Goal: Task Accomplishment & Management: Manage account settings

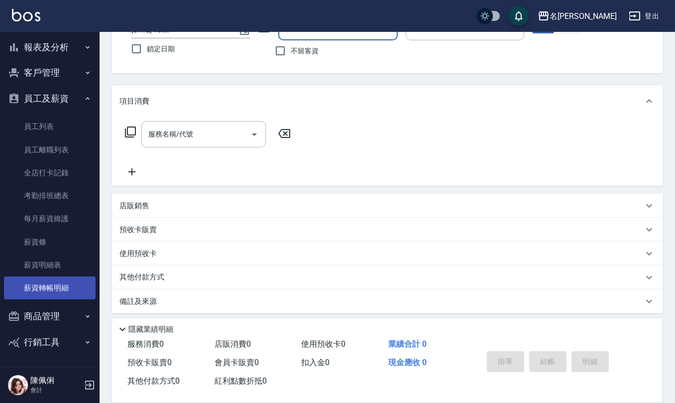
scroll to position [82, 0]
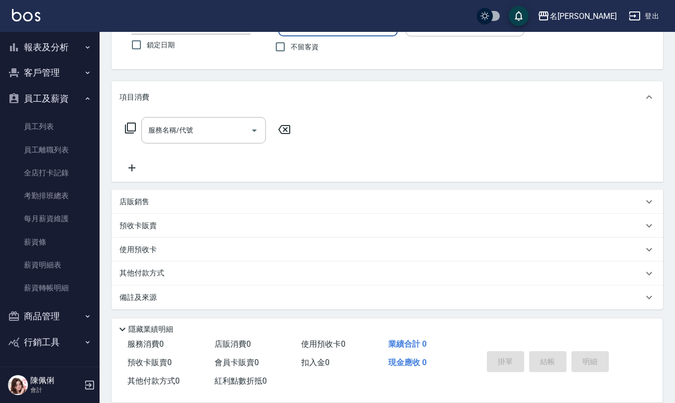
drag, startPoint x: 61, startPoint y: 45, endPoint x: 62, endPoint y: 50, distance: 5.1
click at [62, 45] on button "報表及分析" at bounding box center [50, 47] width 92 height 26
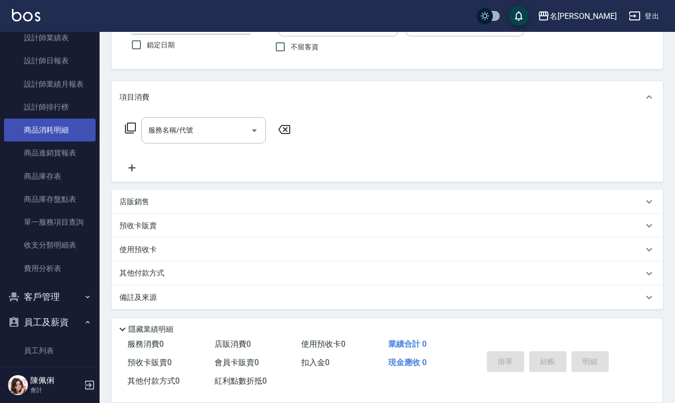
scroll to position [349, 0]
click at [58, 122] on link "商品消耗明細" at bounding box center [50, 129] width 92 height 23
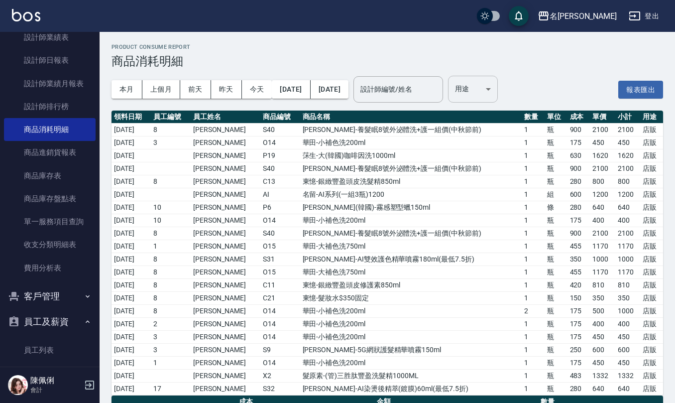
click at [505, 91] on body "名留仁二 登出 櫃檯作業 打帳單 帳單列表 現金收支登錄 材料自購登錄 每日結帳 報表及分析 報表目錄 店家區間累計表 店家日報表 互助日報表 互助月報表 互…" at bounding box center [337, 249] width 675 height 498
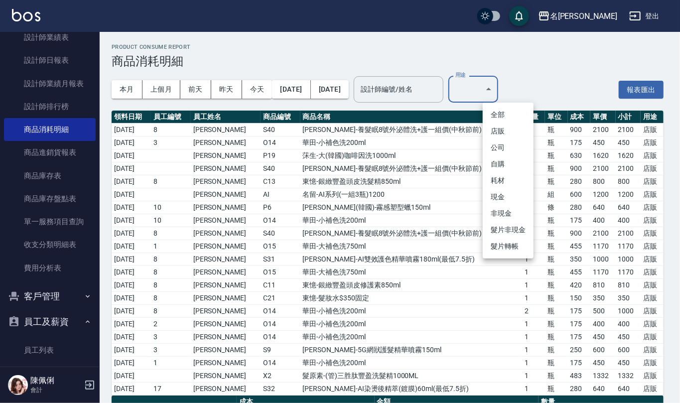
click at [506, 164] on li "自購" at bounding box center [507, 164] width 51 height 16
type input "自購"
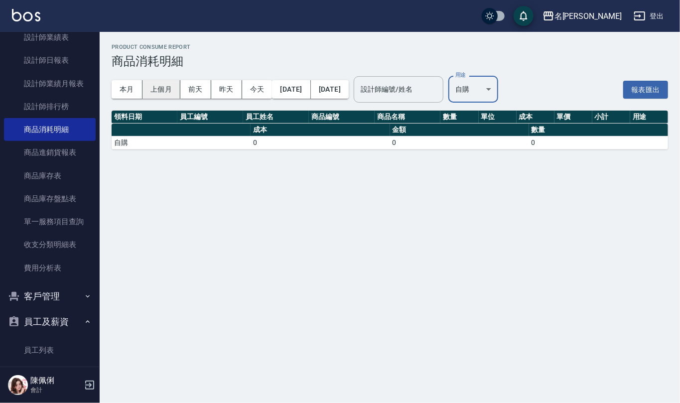
click at [159, 93] on button "上個月" at bounding box center [161, 89] width 38 height 18
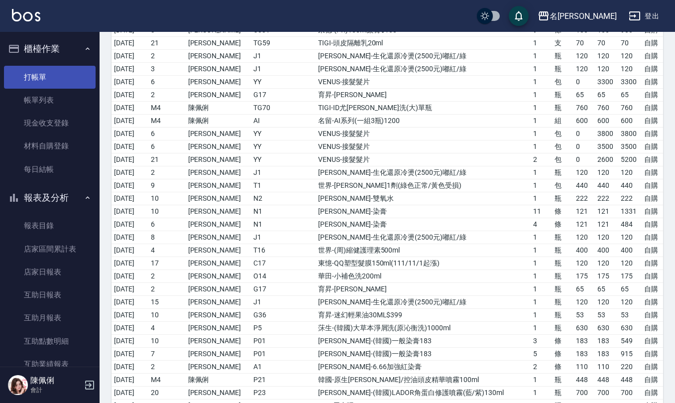
scroll to position [802, 0]
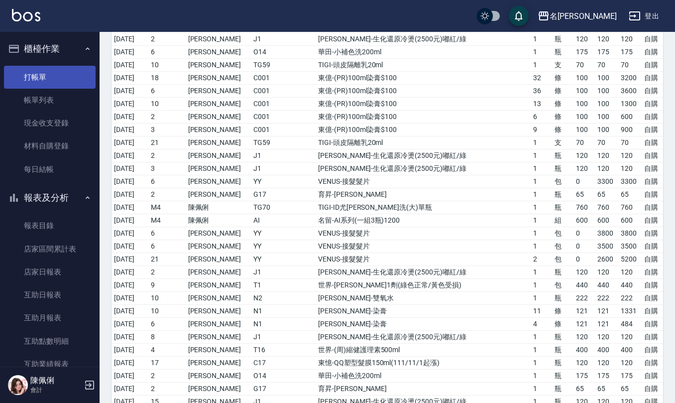
click at [32, 85] on link "打帳單" at bounding box center [50, 77] width 92 height 23
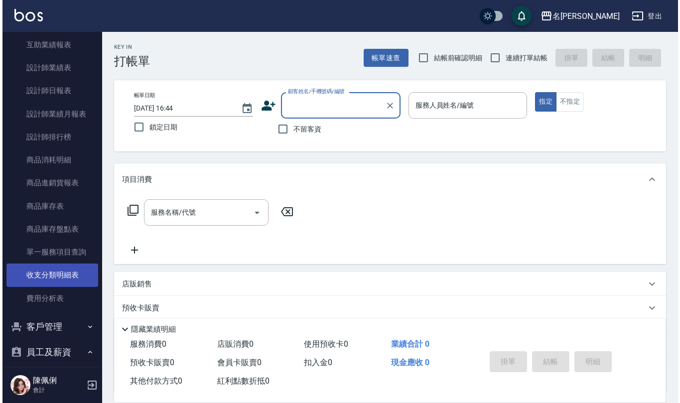
scroll to position [332, 0]
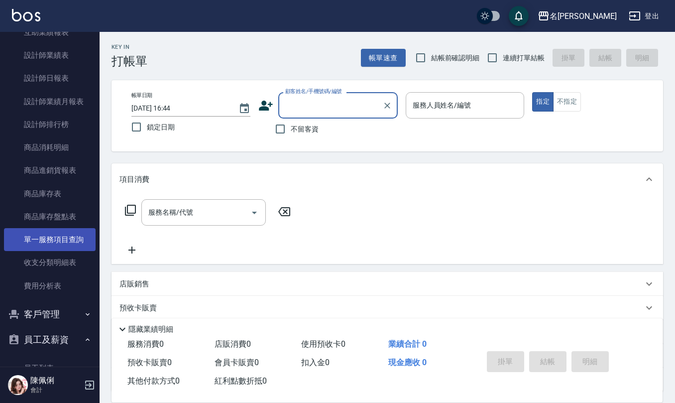
click at [63, 231] on link "單一服務項目查詢" at bounding box center [50, 239] width 92 height 23
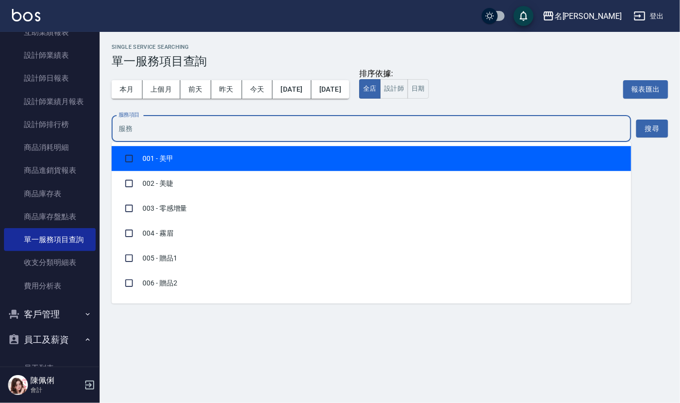
click at [204, 130] on input "服務項目" at bounding box center [371, 128] width 510 height 17
type input "310"
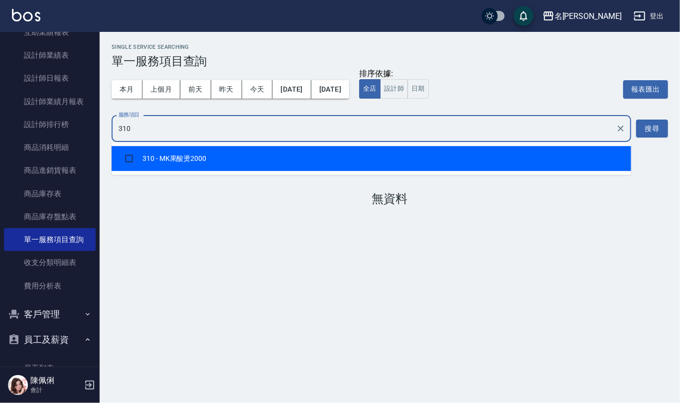
checkbox input "true"
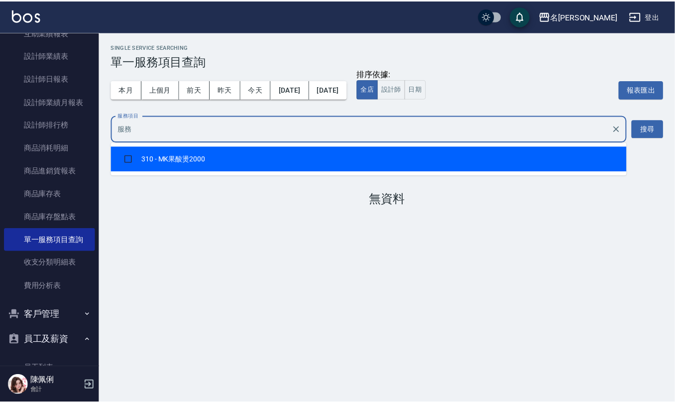
scroll to position [440, 0]
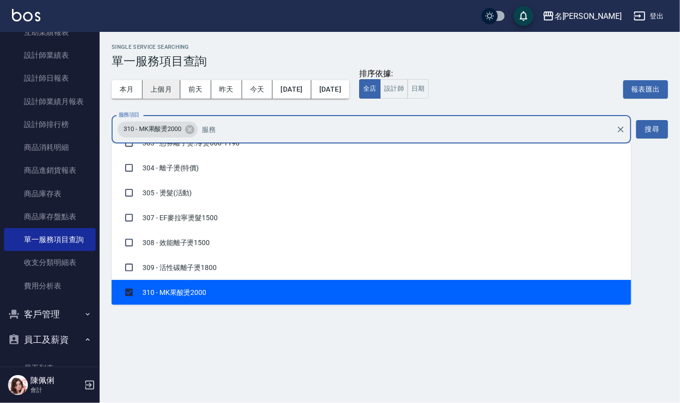
click at [152, 94] on button "上個月" at bounding box center [161, 89] width 38 height 18
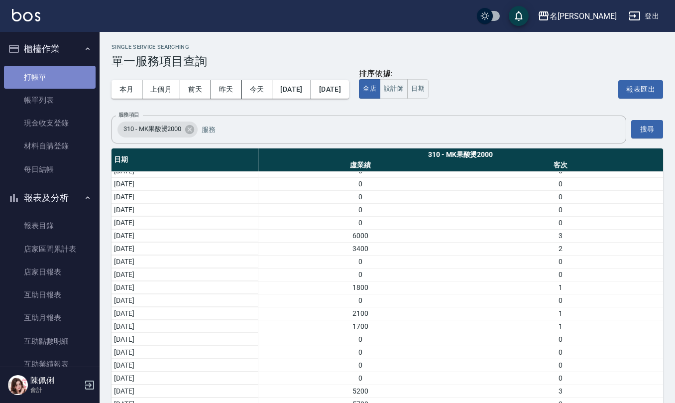
click at [65, 72] on link "打帳單" at bounding box center [50, 77] width 92 height 23
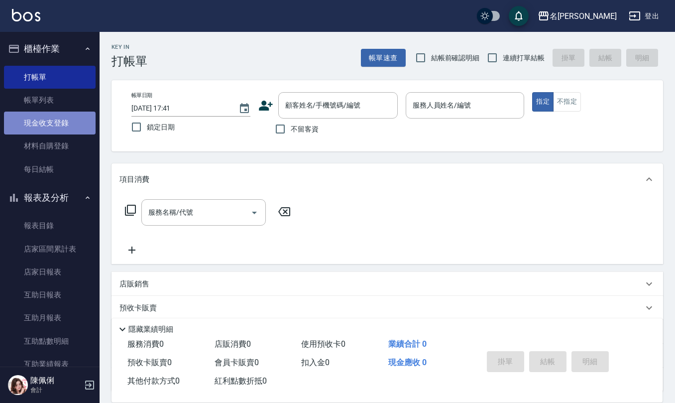
click at [61, 112] on link "現金收支登錄" at bounding box center [50, 123] width 92 height 23
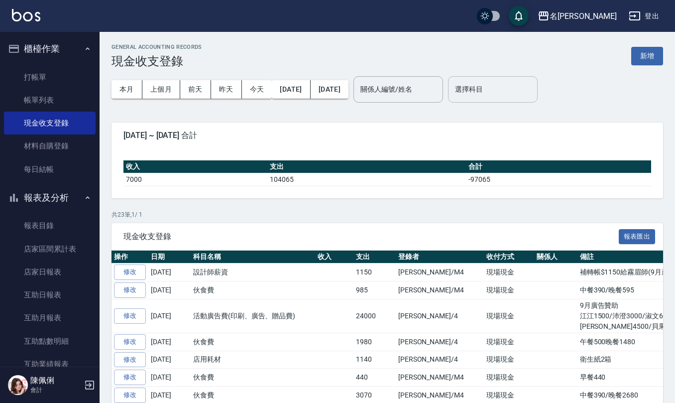
click at [501, 84] on input "選擇科目" at bounding box center [493, 89] width 81 height 17
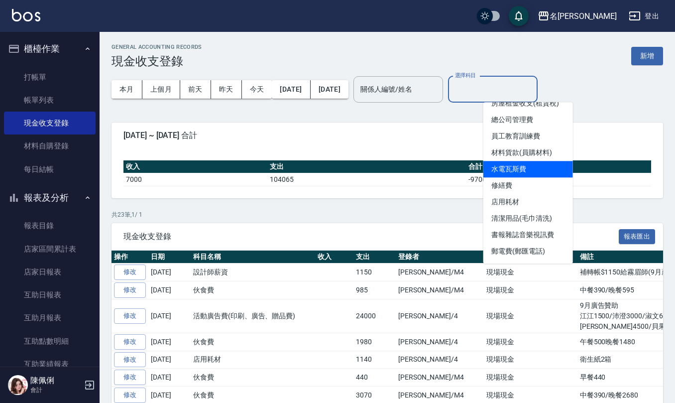
scroll to position [199, 0]
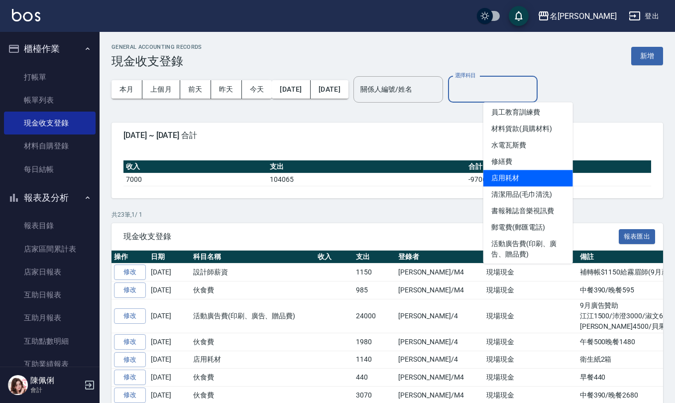
click at [528, 180] on li "店用耗材" at bounding box center [528, 178] width 90 height 16
type input "店用耗材"
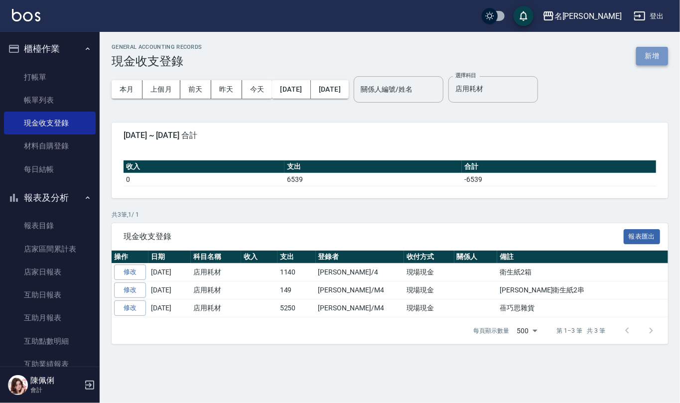
click at [658, 56] on button "新增" at bounding box center [652, 56] width 32 height 18
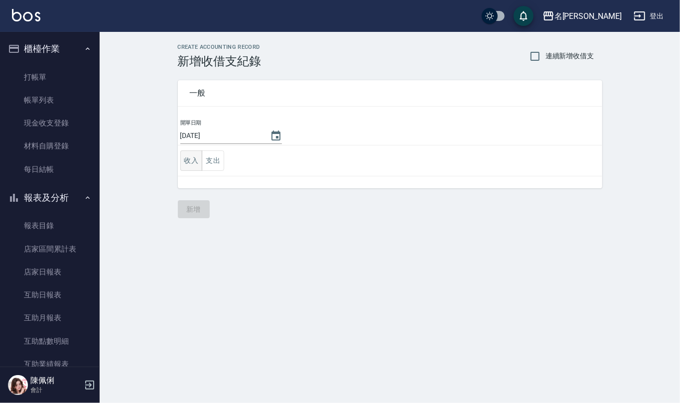
click at [194, 167] on button "收入" at bounding box center [191, 160] width 22 height 20
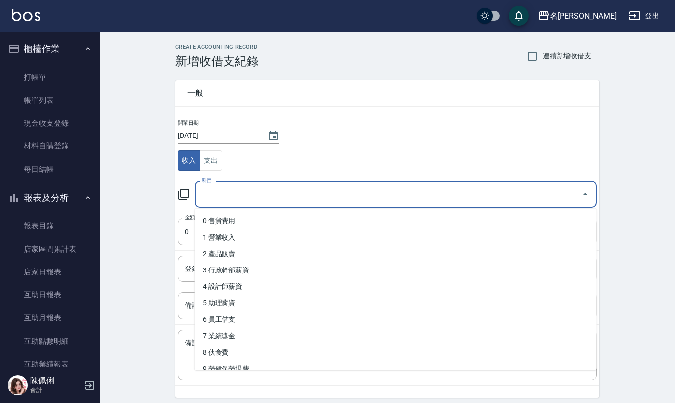
click at [245, 199] on input "科目" at bounding box center [388, 194] width 378 height 17
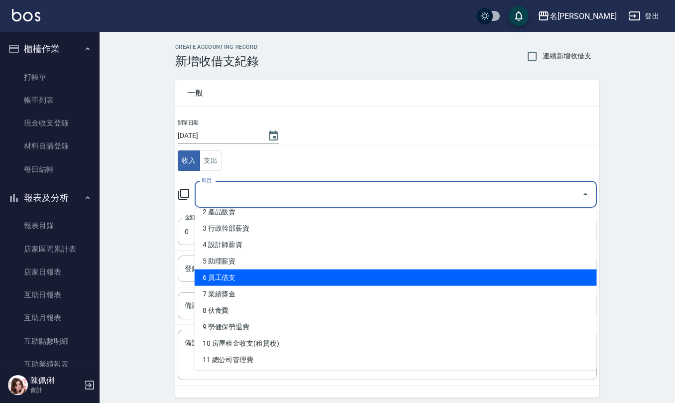
scroll to position [199, 0]
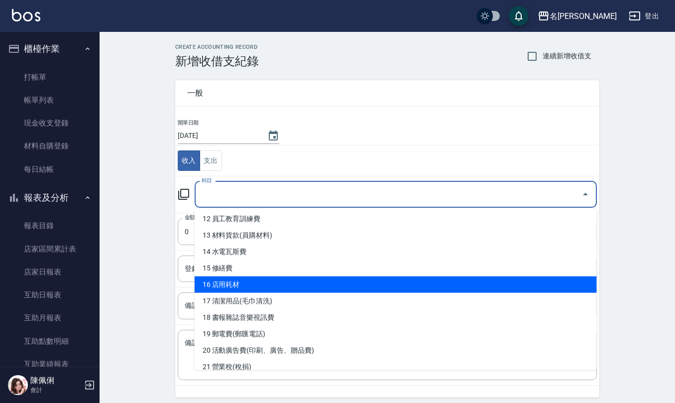
click at [247, 285] on li "16 店用耗材" at bounding box center [396, 284] width 402 height 16
type input "16 店用耗材"
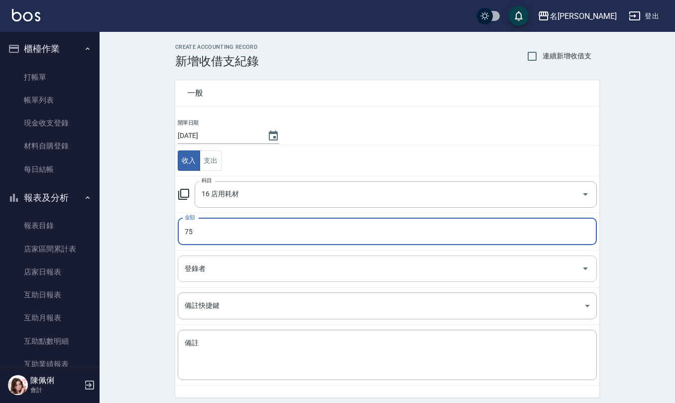
type input "75"
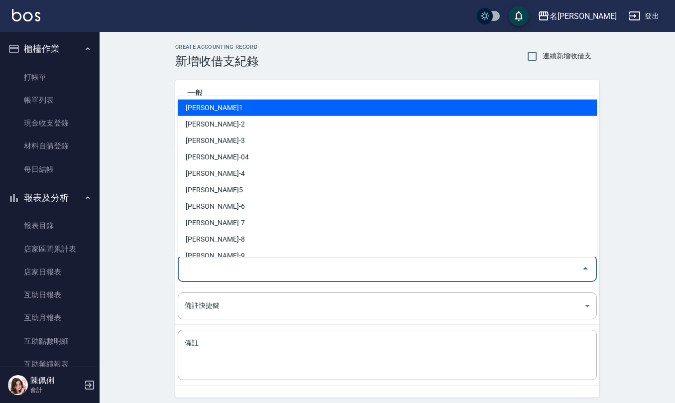
click at [257, 266] on input "登錄者" at bounding box center [379, 268] width 395 height 17
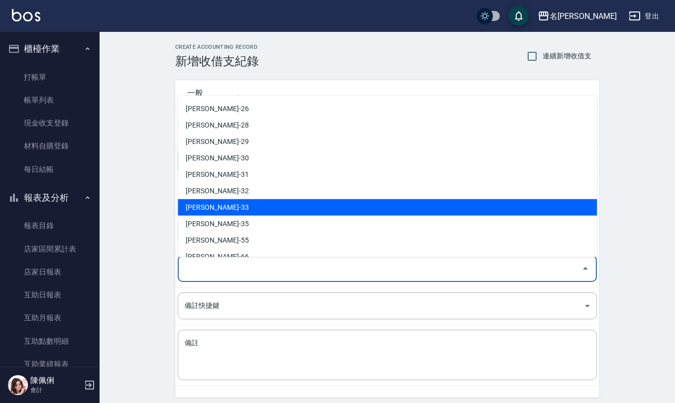
scroll to position [471, 0]
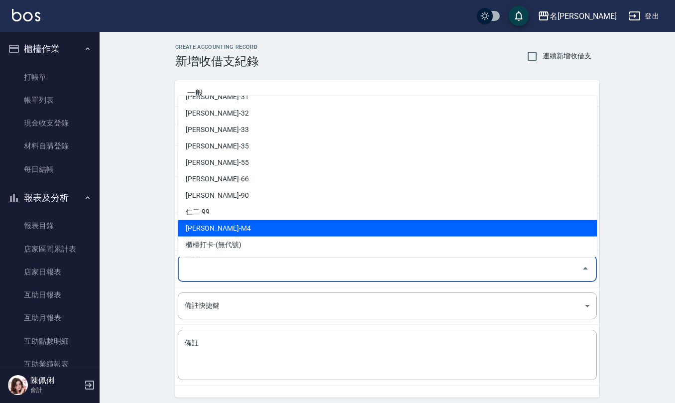
click at [254, 220] on li "[PERSON_NAME]-M4" at bounding box center [387, 228] width 419 height 16
type input "[PERSON_NAME]-M4"
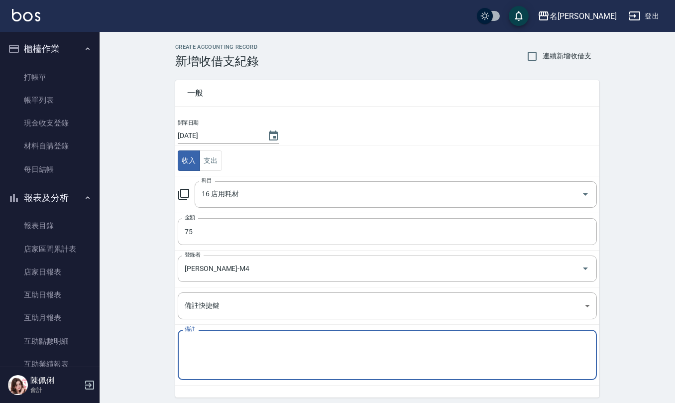
drag, startPoint x: 242, startPoint y: 349, endPoint x: 242, endPoint y: 355, distance: 6.5
click at [242, 349] on textarea "備註" at bounding box center [387, 355] width 405 height 34
click at [193, 344] on textarea "拿店裡衛生紙一串([PERSON_NAME])" at bounding box center [387, 355] width 405 height 34
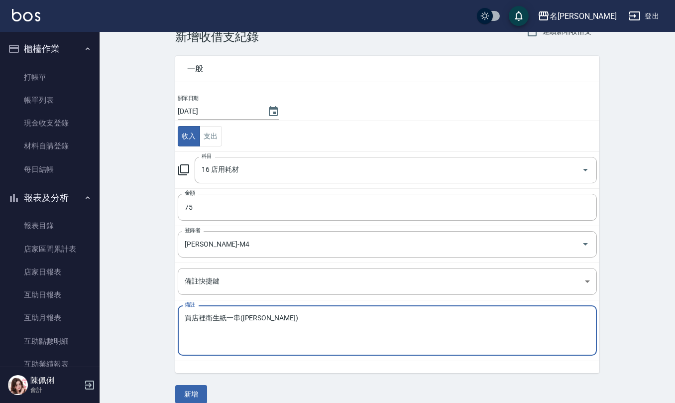
scroll to position [38, 0]
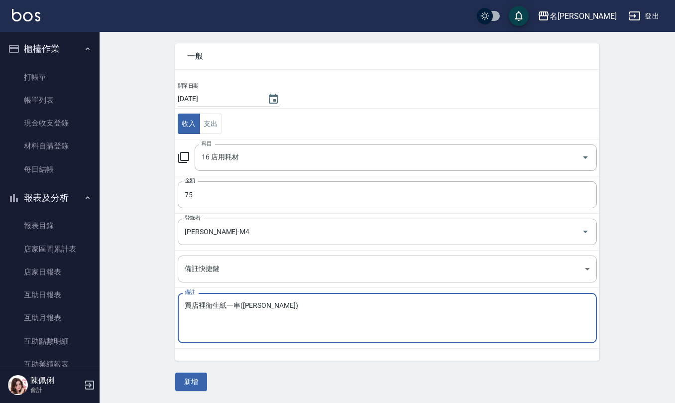
click at [294, 315] on textarea "買店裡衛生紙一串([PERSON_NAME])" at bounding box center [387, 318] width 405 height 34
type textarea "買店裡衛生紙一串(康士美)付現"
click at [194, 378] on button "新增" at bounding box center [191, 381] width 32 height 18
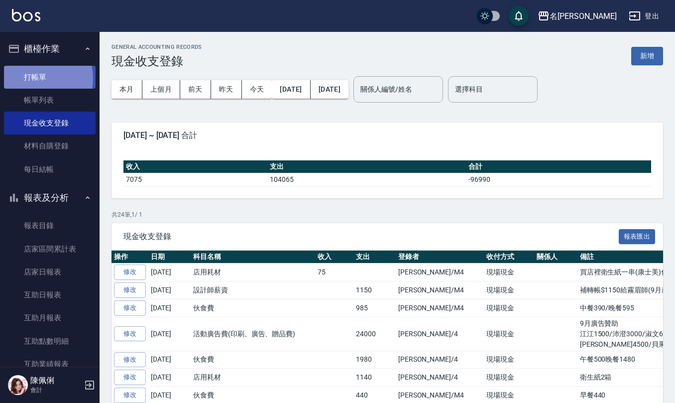
click at [36, 78] on link "打帳單" at bounding box center [50, 77] width 92 height 23
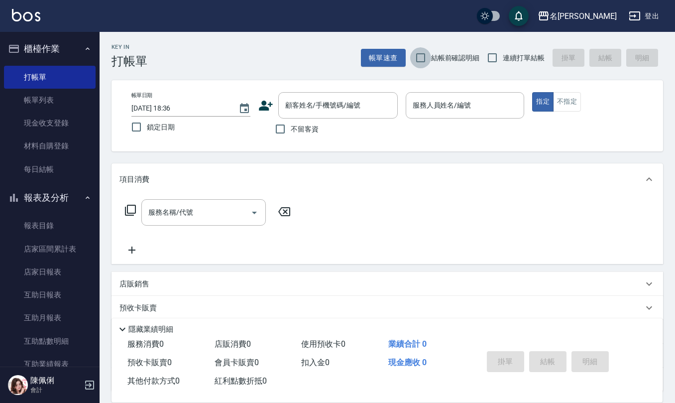
click at [424, 60] on input "結帳前確認明細" at bounding box center [420, 57] width 21 height 21
checkbox input "true"
click at [488, 61] on input "連續打單結帳" at bounding box center [492, 57] width 21 height 21
checkbox input "true"
click at [279, 129] on input "不留客資" at bounding box center [280, 128] width 21 height 21
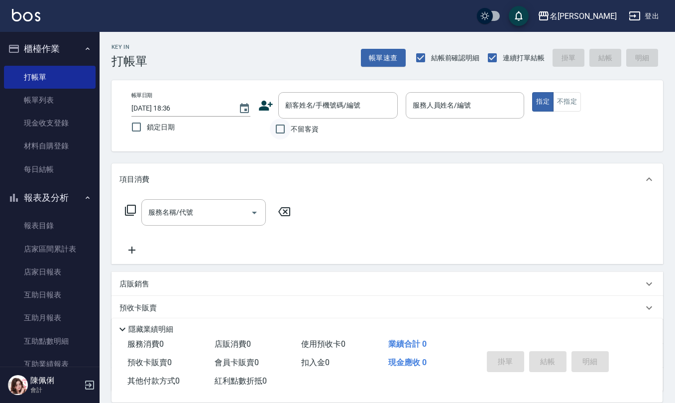
checkbox input "true"
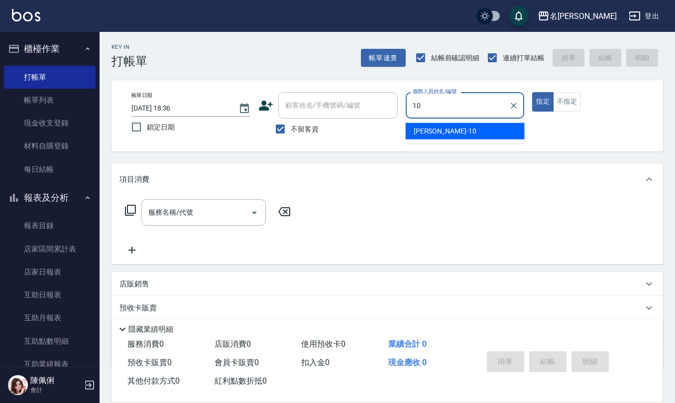
type input "[PERSON_NAME]-10"
type button "true"
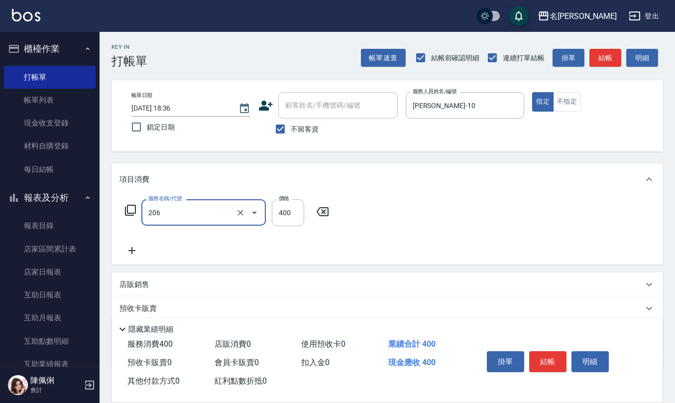
type input "健康洗(206)"
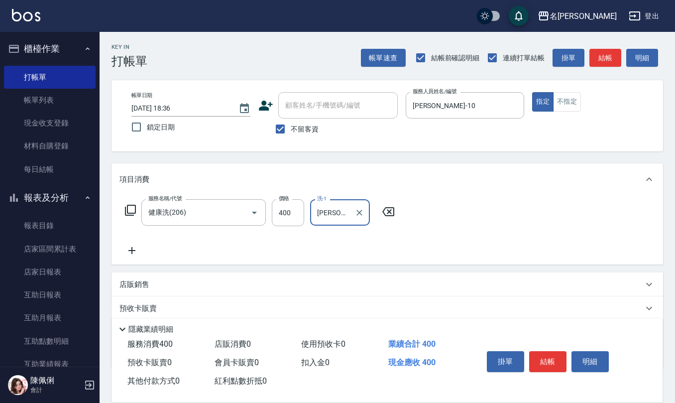
type input "[PERSON_NAME]-28"
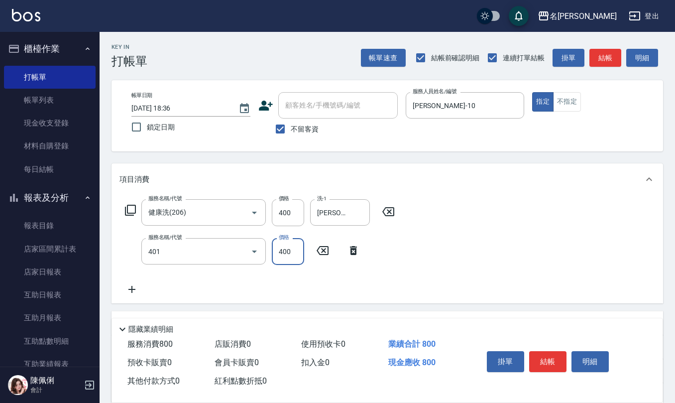
type input "剪髮(401)"
type input "405"
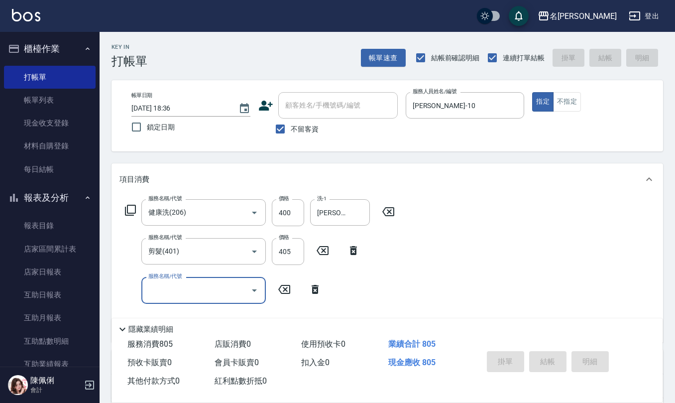
type input "[DATE] 18:37"
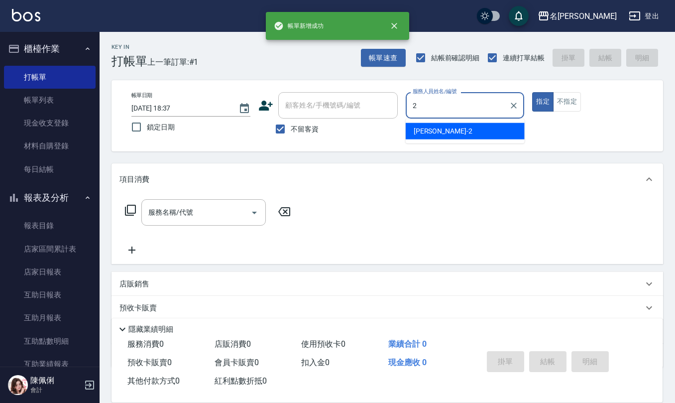
type input "[PERSON_NAME]-2"
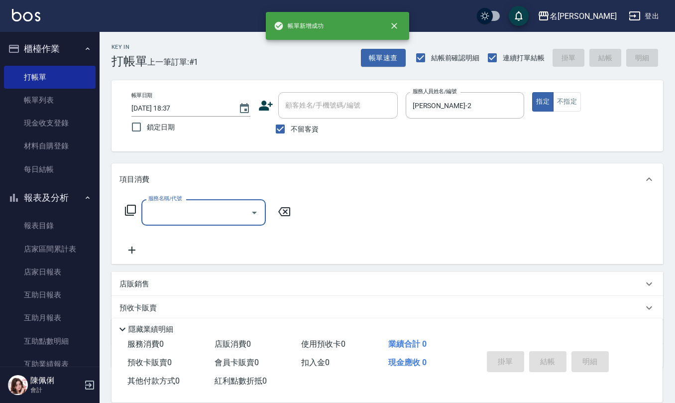
type input "4"
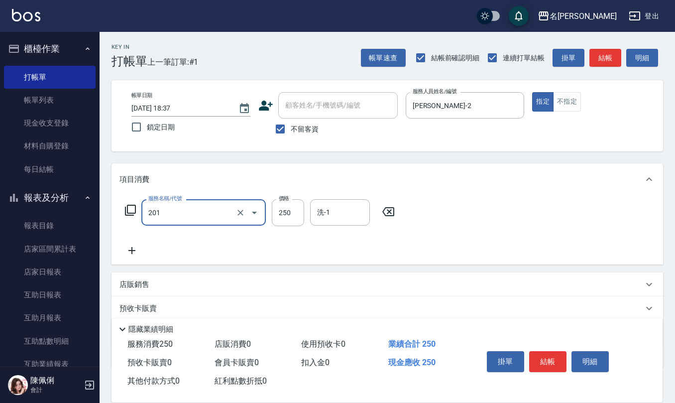
type input "洗髮(201)"
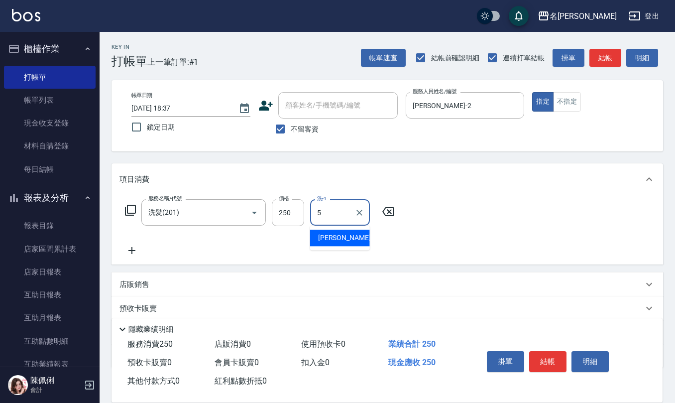
type input "[PERSON_NAME]5"
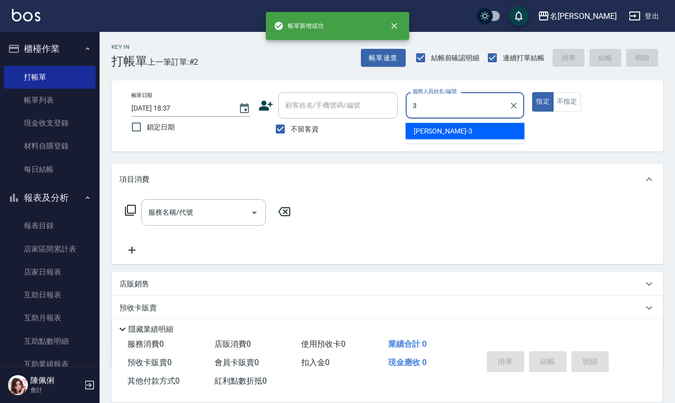
type input "[PERSON_NAME]-3"
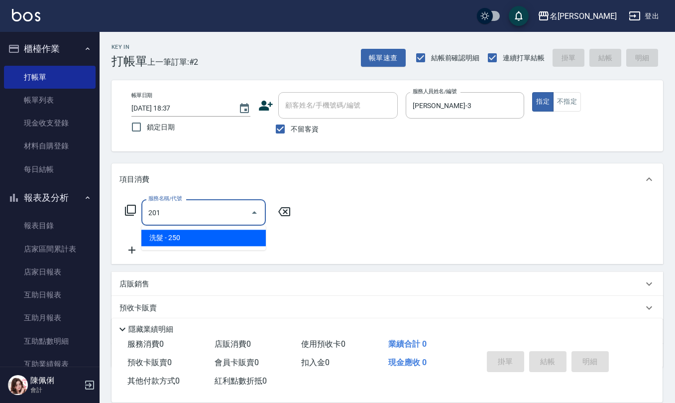
type input "洗髮(201)"
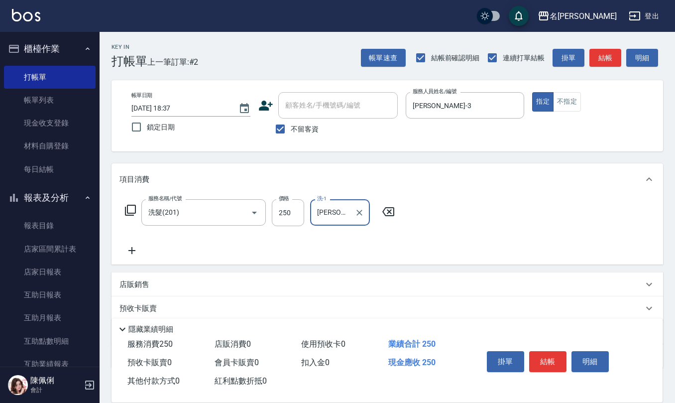
type input "[PERSON_NAME]橙-11"
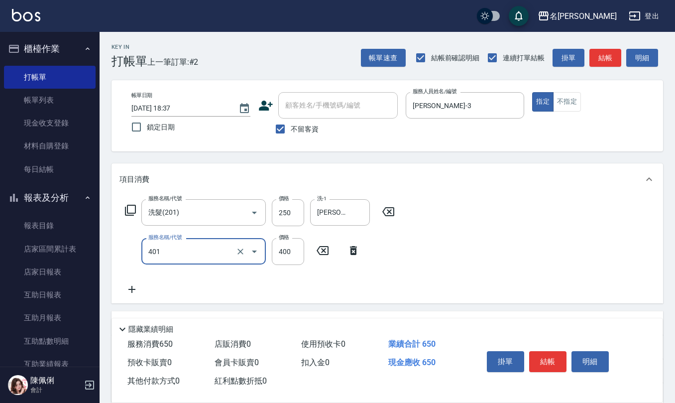
type input "剪髮(401)"
type input "400"
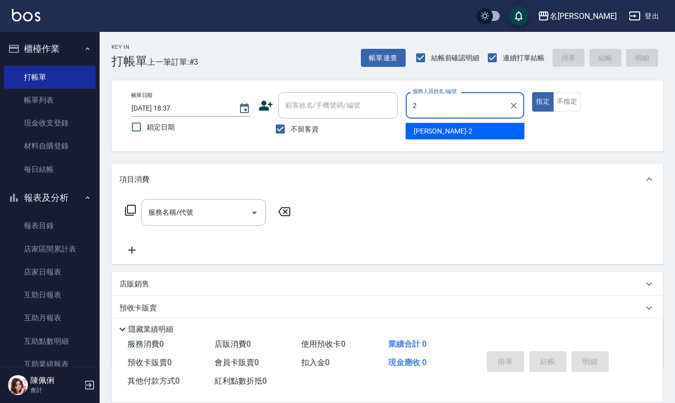
type input "[PERSON_NAME]-2"
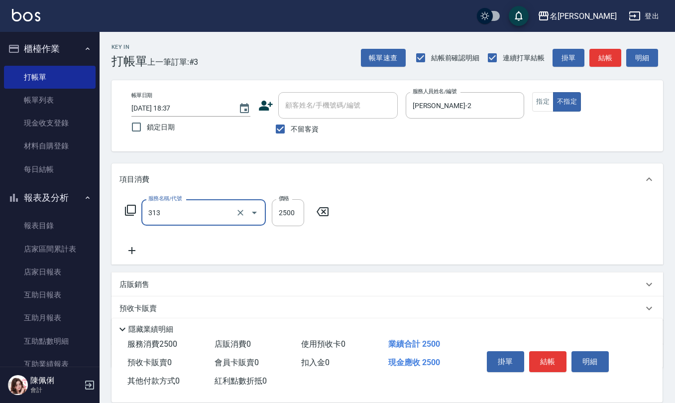
type input "生化還原2500(313)"
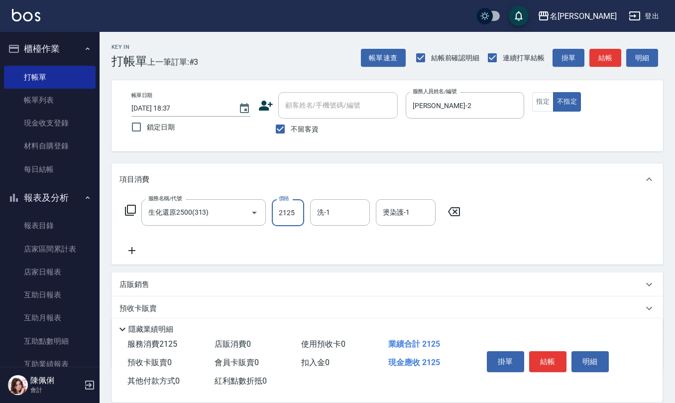
type input "2125"
type input "[PERSON_NAME]-20"
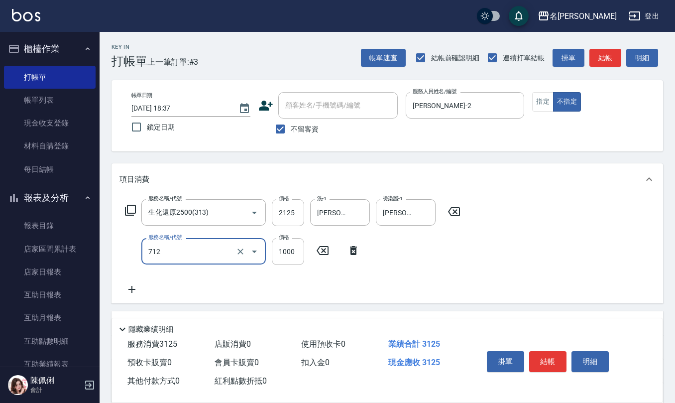
type input "伊蘭洋甘菊1000(712)"
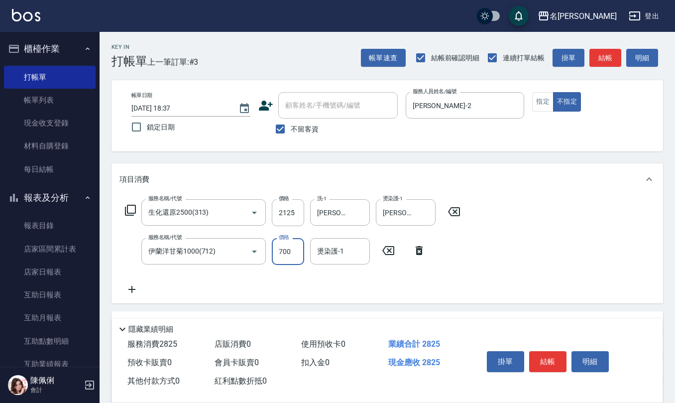
type input "700"
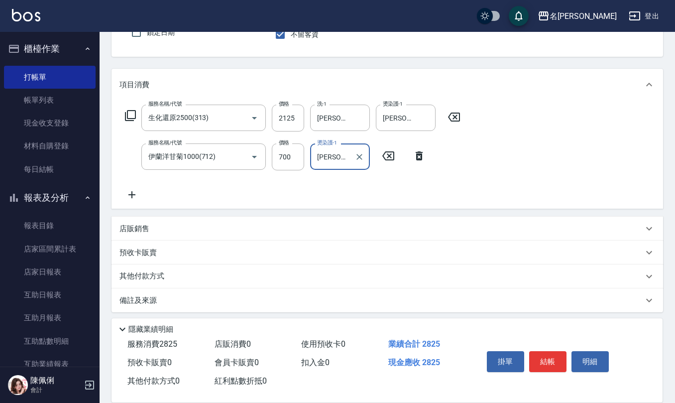
scroll to position [98, 0]
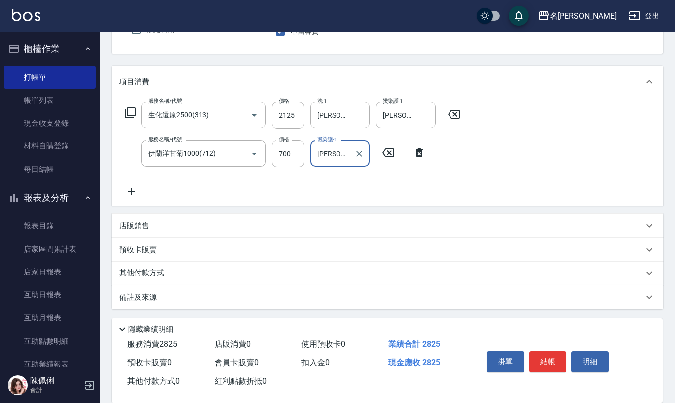
type input "[PERSON_NAME]-20"
click at [188, 224] on div "店販銷售" at bounding box center [381, 226] width 524 height 10
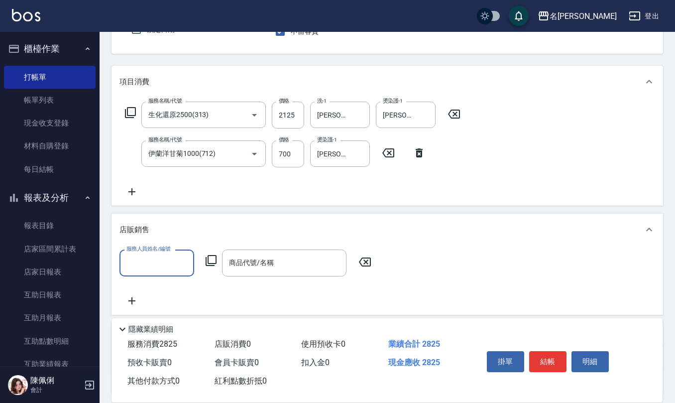
scroll to position [0, 0]
type input "[PERSON_NAME]-2"
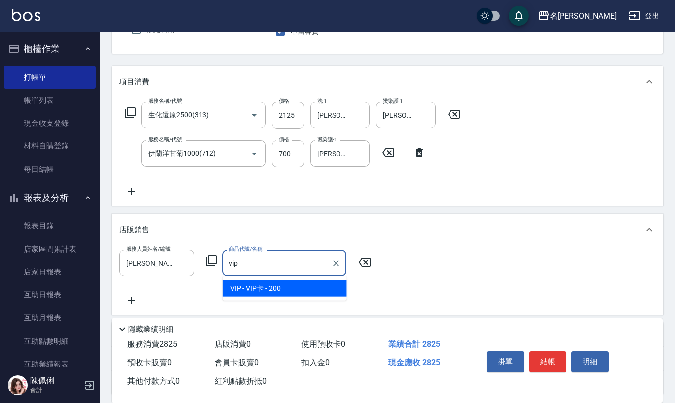
type input "VIP卡"
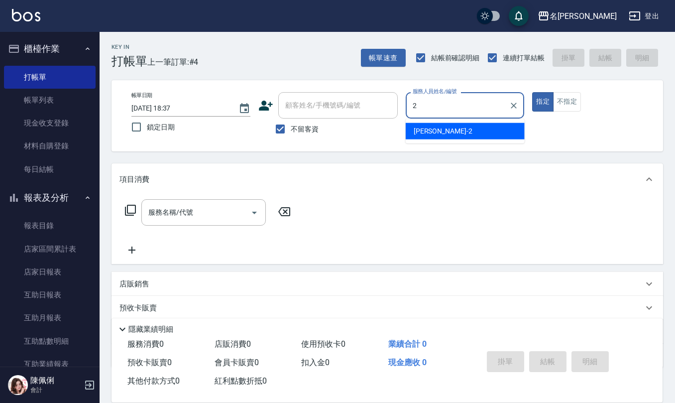
type input "[PERSON_NAME]-2"
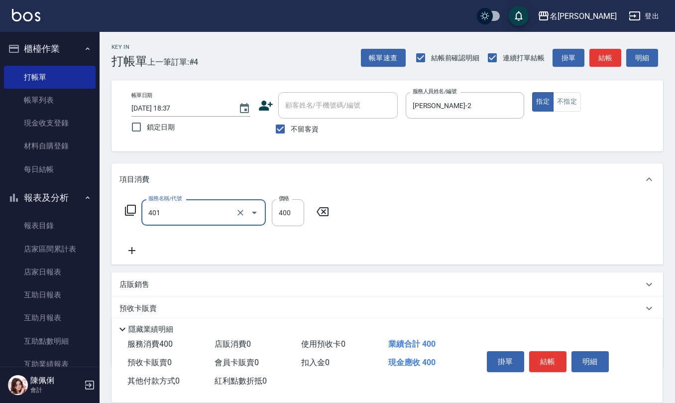
type input "剪髮(401)"
type input "300"
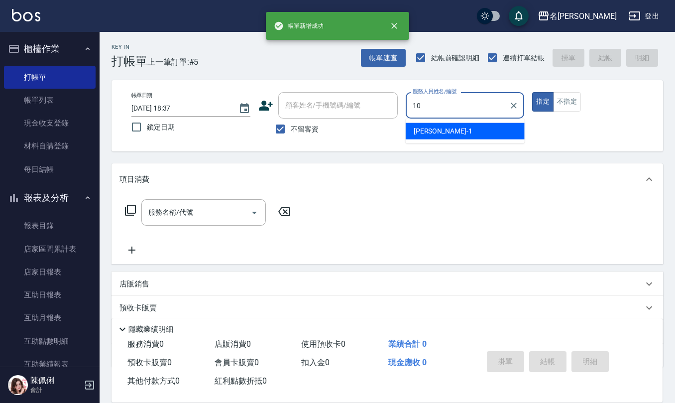
type input "[PERSON_NAME]-10"
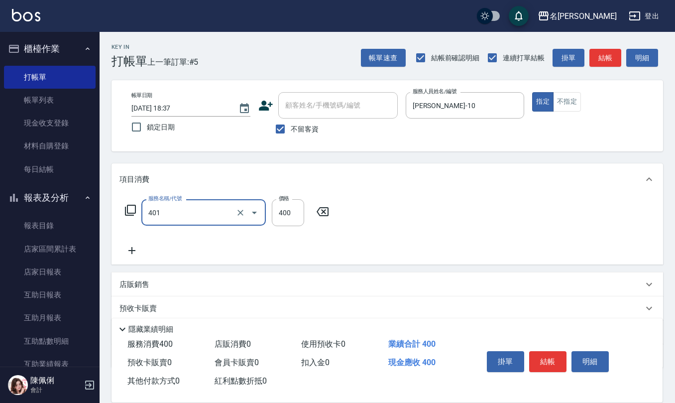
type input "剪髮(401)"
type input "405"
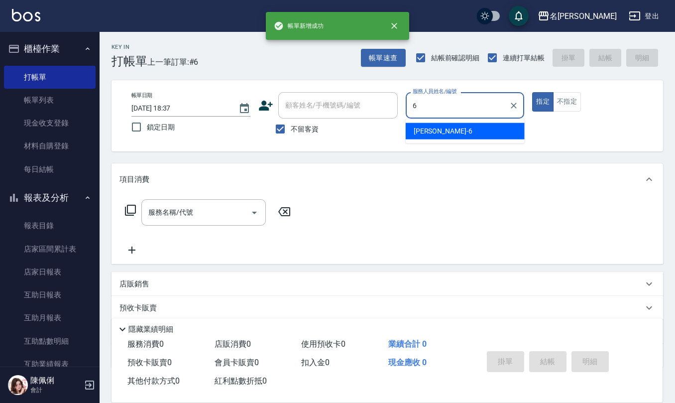
type input "[PERSON_NAME]-6"
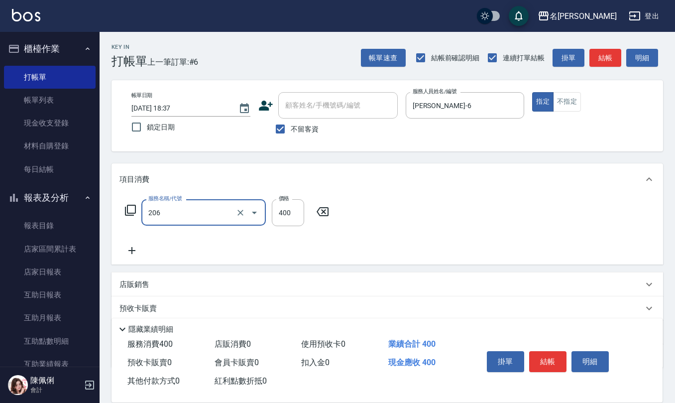
type input "健康洗(206)"
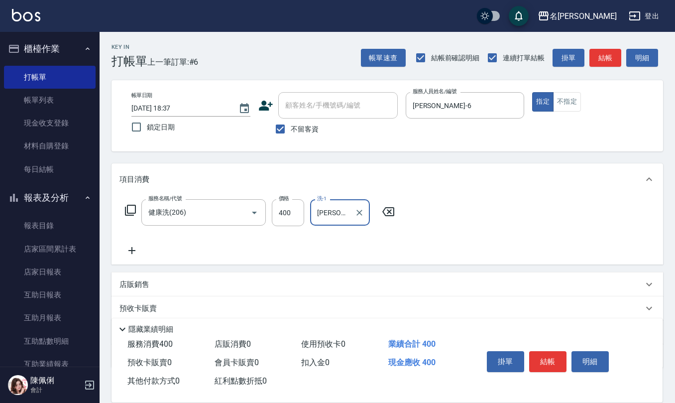
type input "[PERSON_NAME]5"
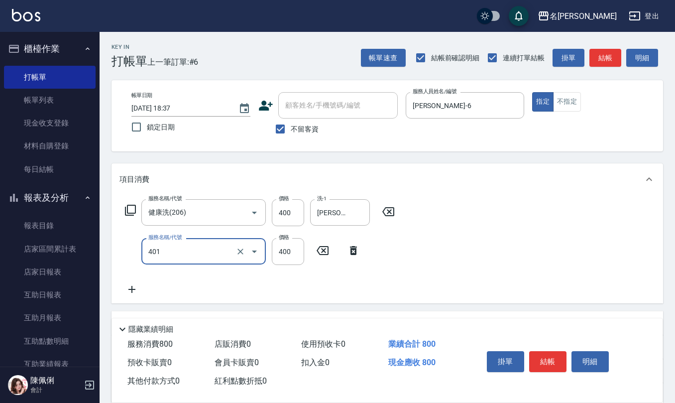
type input "剪髮(401)"
type input "350"
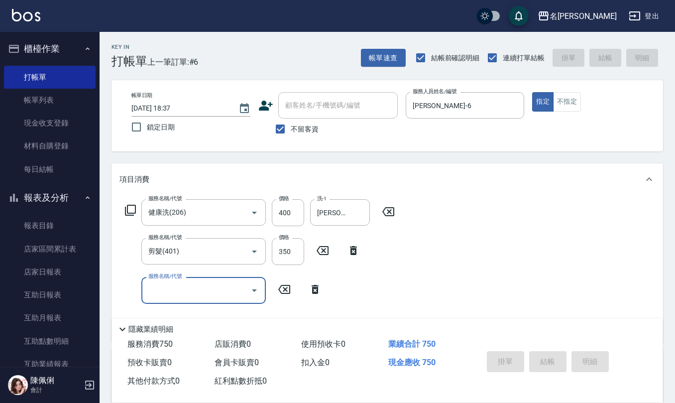
type input "[DATE] 18:38"
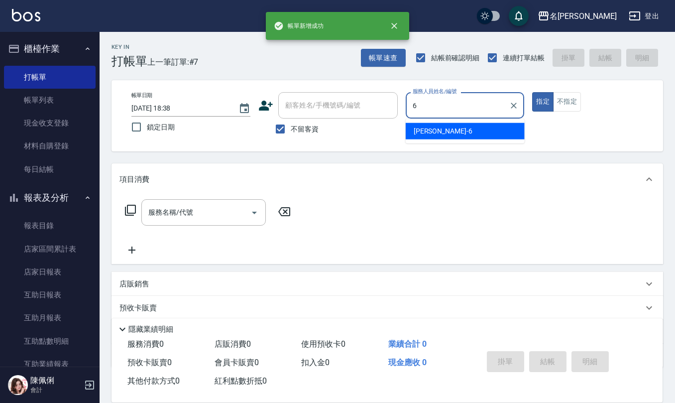
type input "[PERSON_NAME]-6"
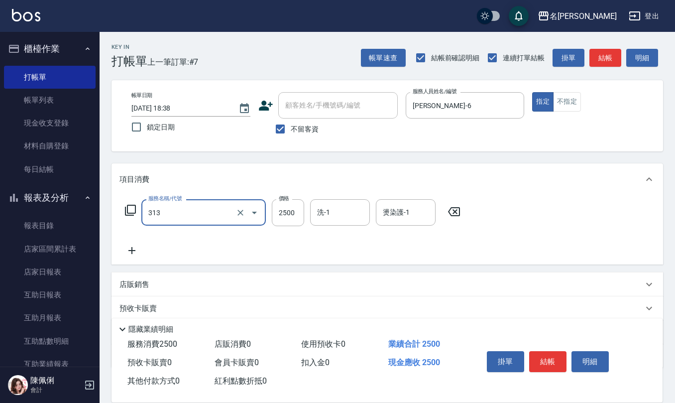
type input "生化還原2500(313)"
type input "2800"
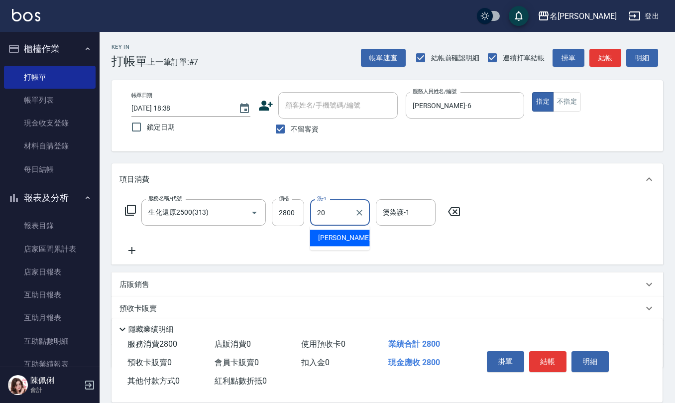
type input "[PERSON_NAME]-20"
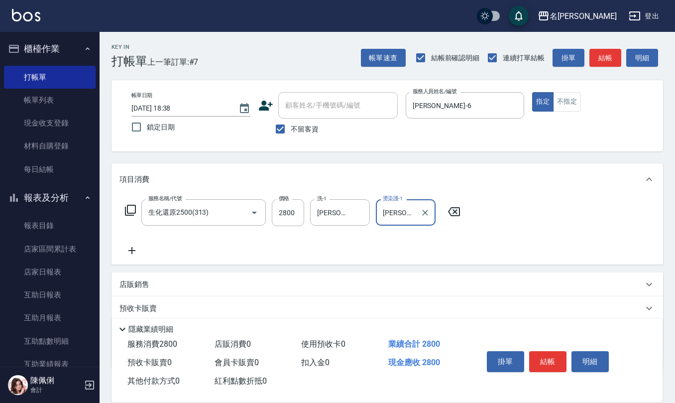
type input "[PERSON_NAME]-20"
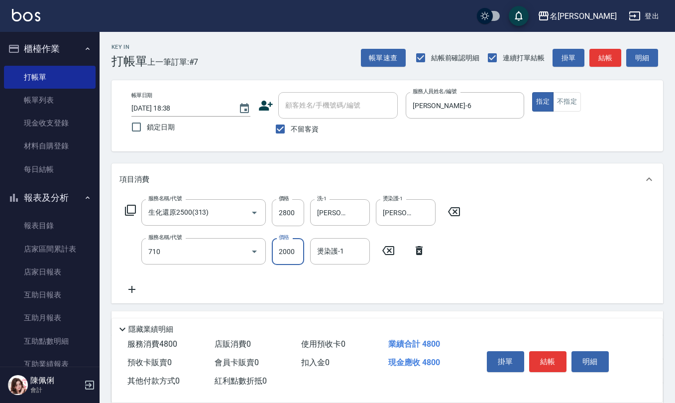
type input "髮善4段護髮2000(710)"
type input "1400"
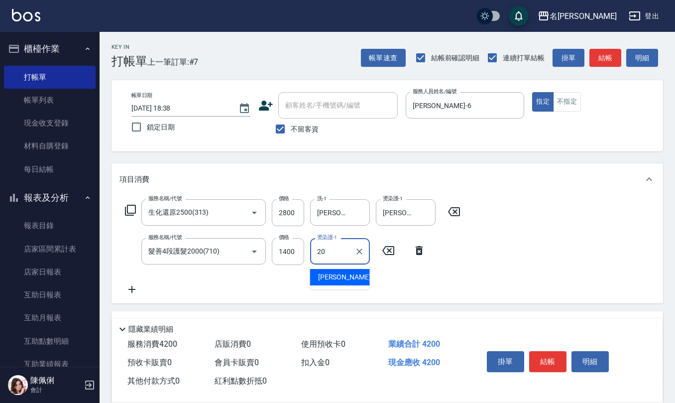
type input "[PERSON_NAME]-20"
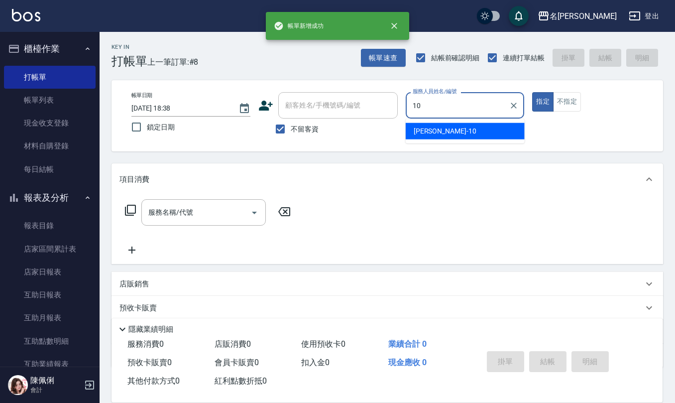
type input "[PERSON_NAME]-10"
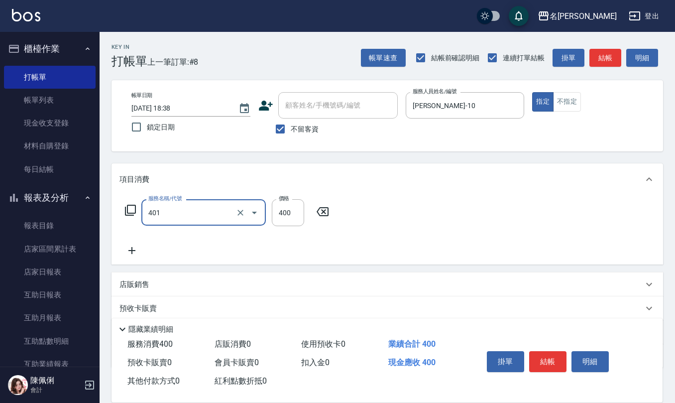
type input "剪髮(401)"
type input "360"
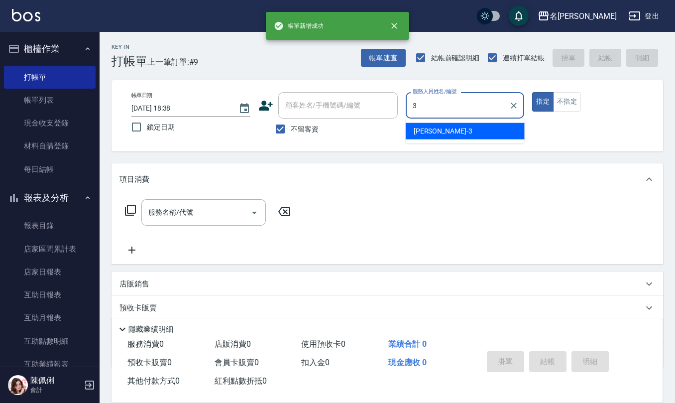
type input "[PERSON_NAME]-3"
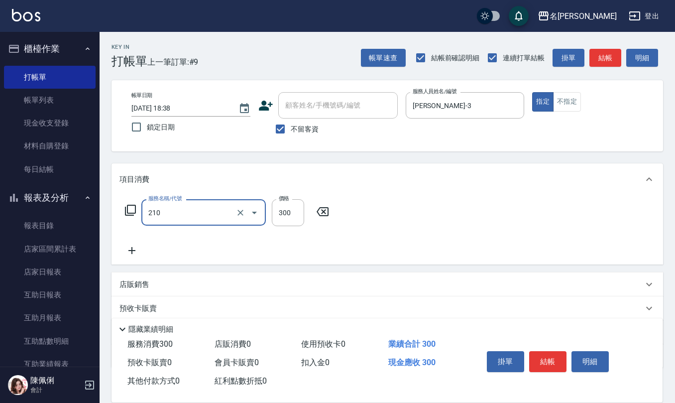
type input "[PERSON_NAME]洗髮精(210)"
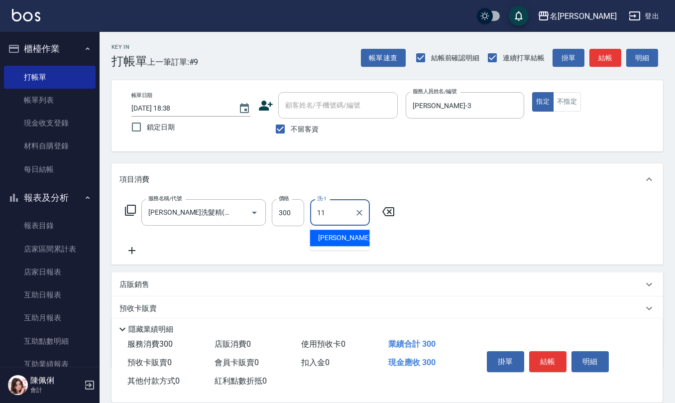
type input "[PERSON_NAME]橙-11"
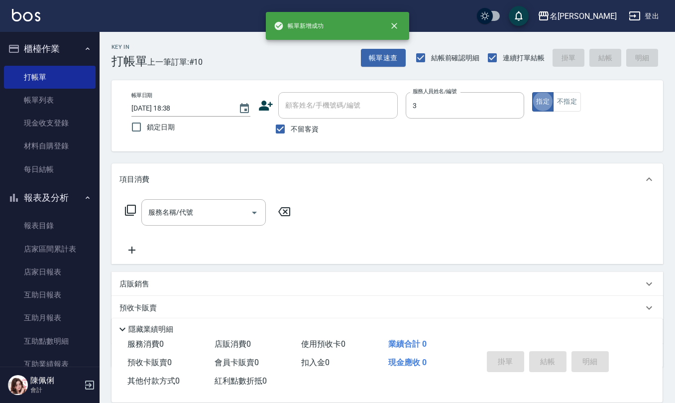
type input "[PERSON_NAME]-3"
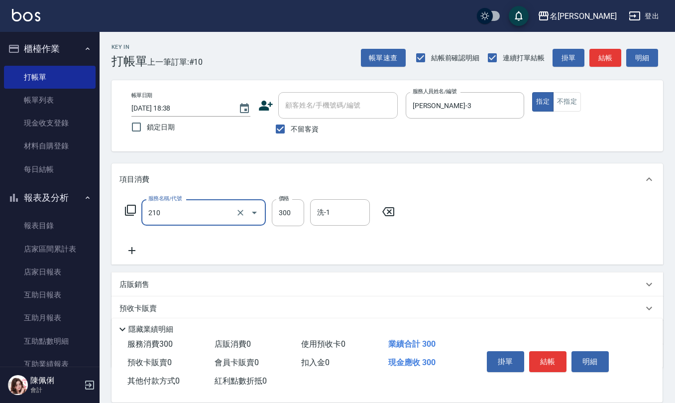
type input "[PERSON_NAME]洗髮精(210)"
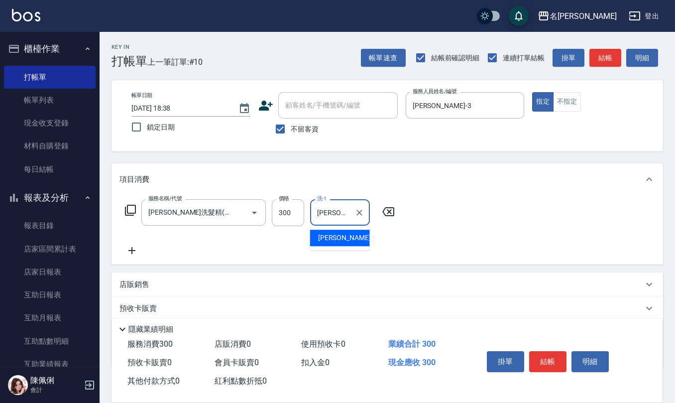
type input "[PERSON_NAME]-20"
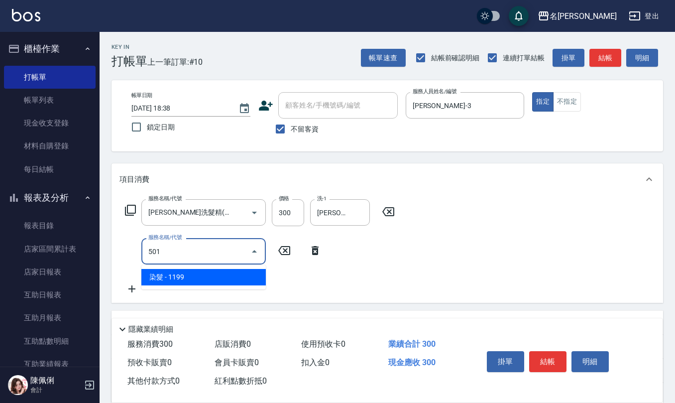
type input "染髮(501)"
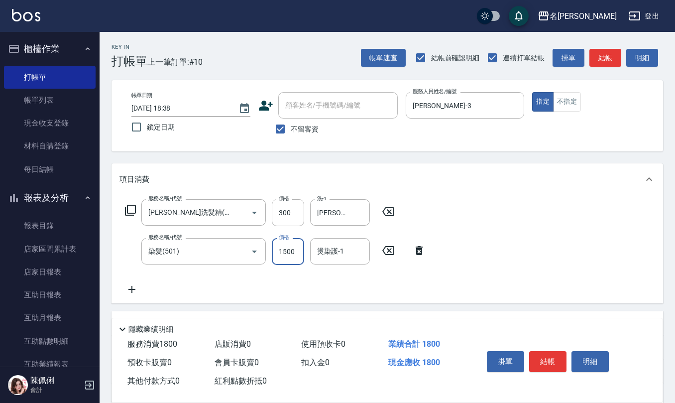
type input "1500"
type input "[PERSON_NAME]-20"
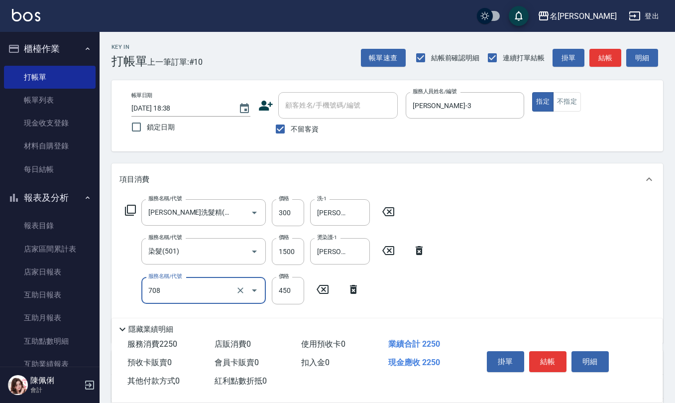
type input "松島舞鶴450(708)"
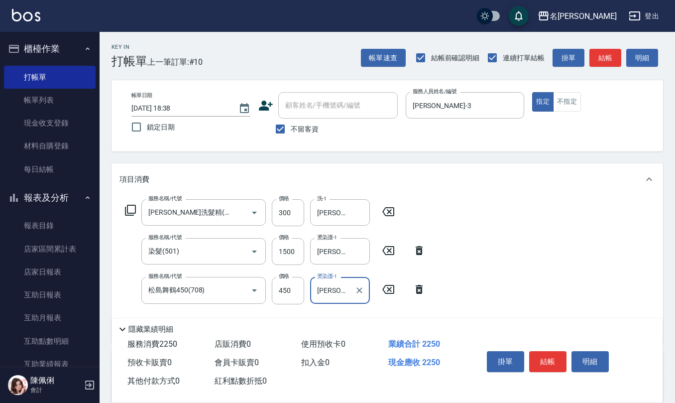
type input "[PERSON_NAME]-20"
type input "(1236)設計師(703)"
type input "500"
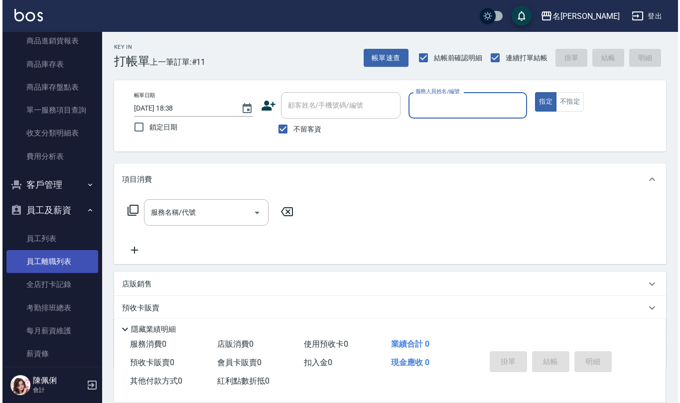
scroll to position [464, 0]
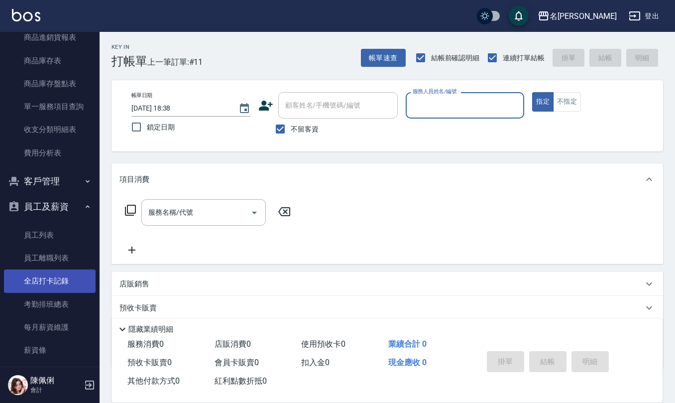
click at [57, 283] on link "全店打卡記錄" at bounding box center [50, 280] width 92 height 23
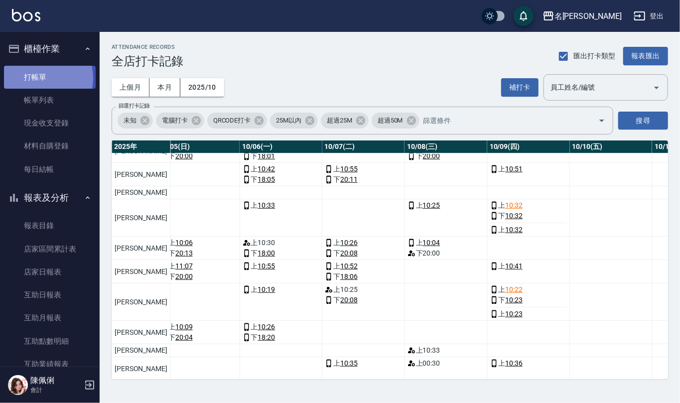
click at [36, 78] on link "打帳單" at bounding box center [50, 77] width 92 height 23
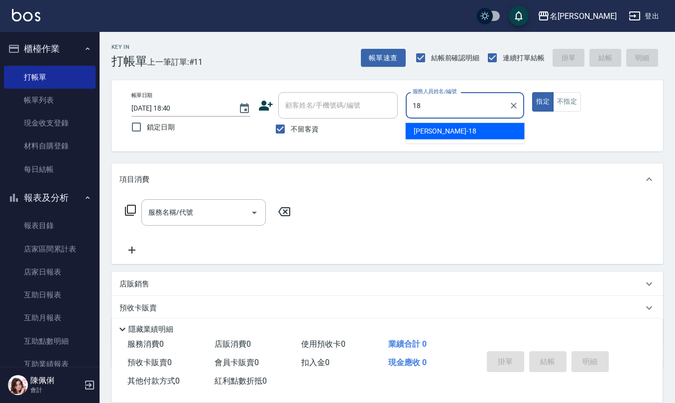
type input "[PERSON_NAME]-18"
type button "true"
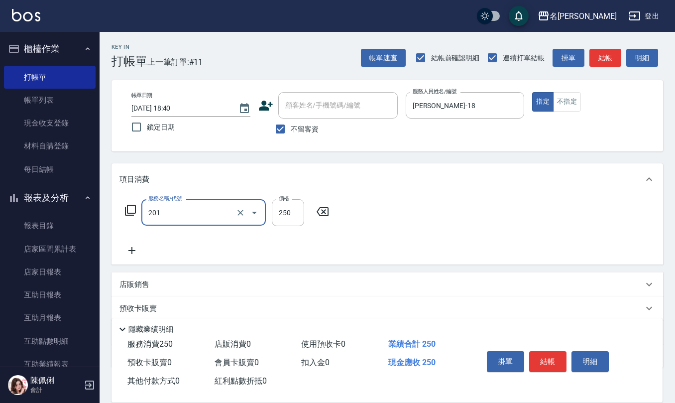
type input "洗髮(201)"
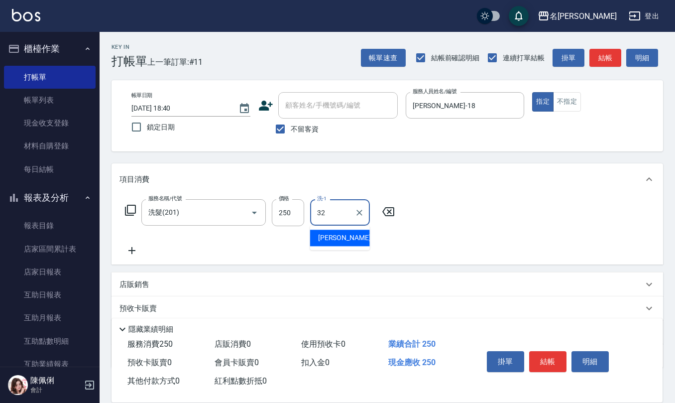
type input "[PERSON_NAME]-32"
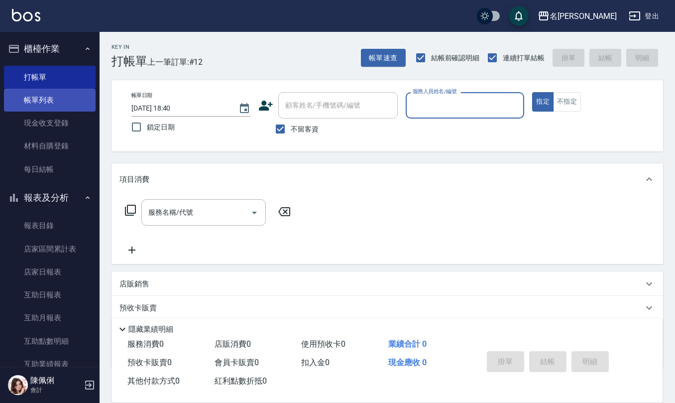
click at [64, 98] on link "帳單列表" at bounding box center [50, 100] width 92 height 23
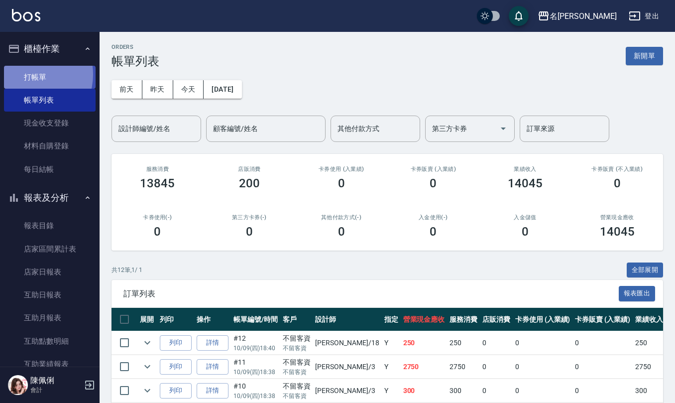
click at [30, 74] on link "打帳單" at bounding box center [50, 77] width 92 height 23
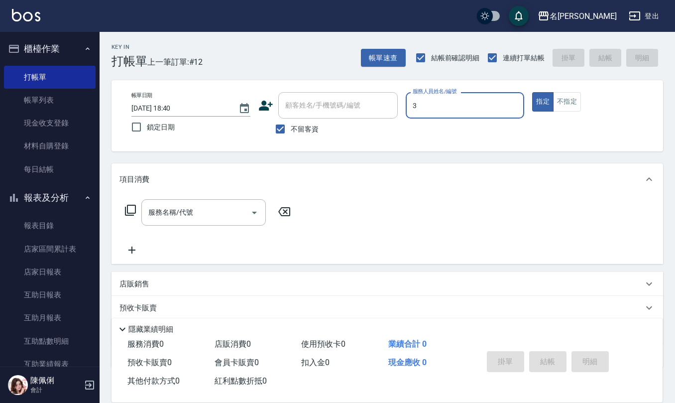
type input "[PERSON_NAME]-3"
type button "true"
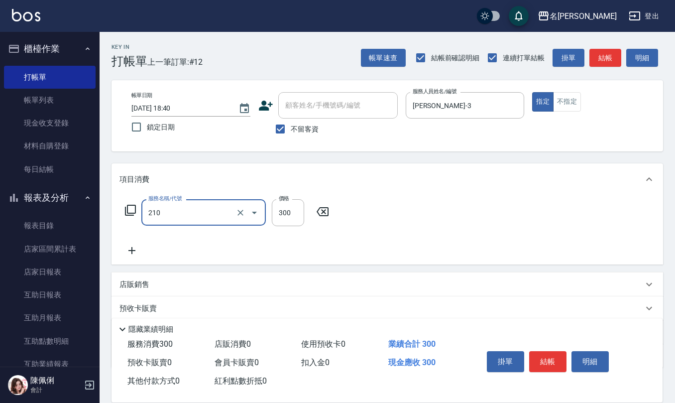
type input "[PERSON_NAME]洗髮精(210)"
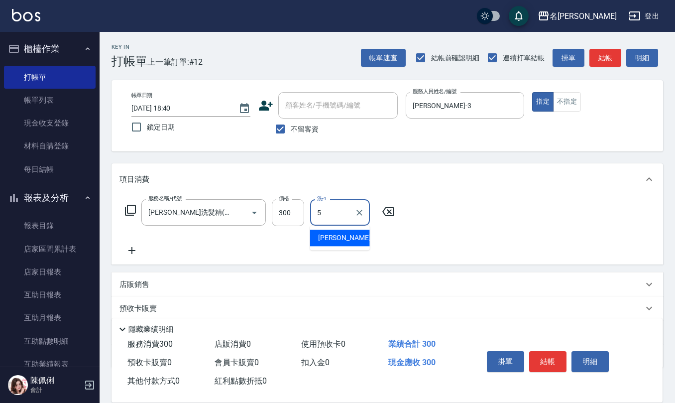
type input "[PERSON_NAME]5"
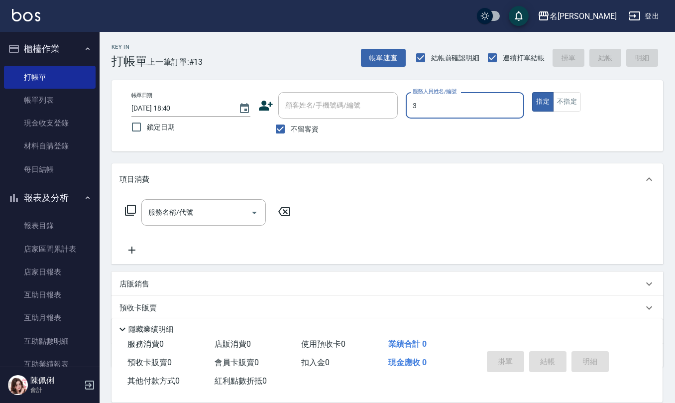
type input "[PERSON_NAME]-3"
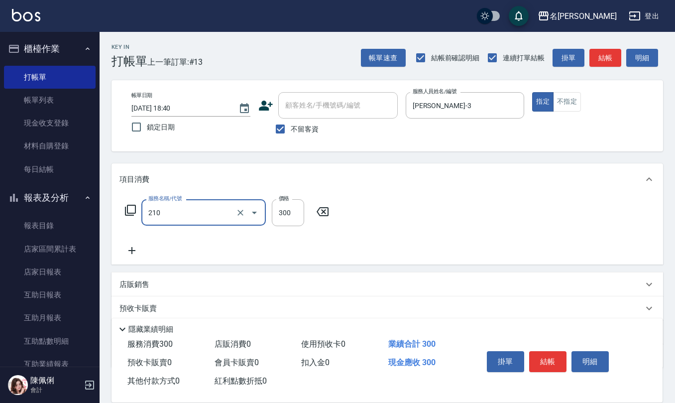
type input "[PERSON_NAME]洗髮精(210)"
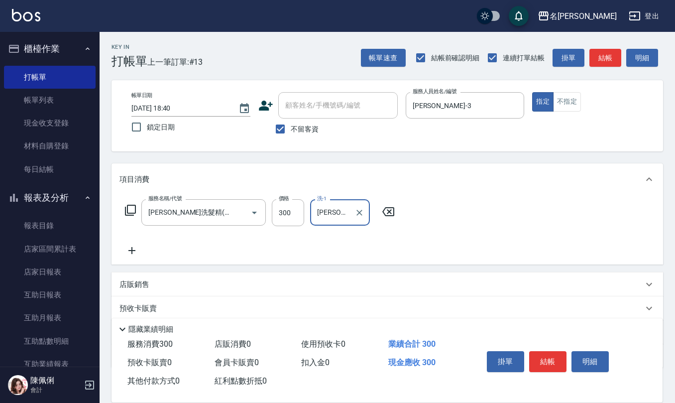
type input "[PERSON_NAME]橙-11"
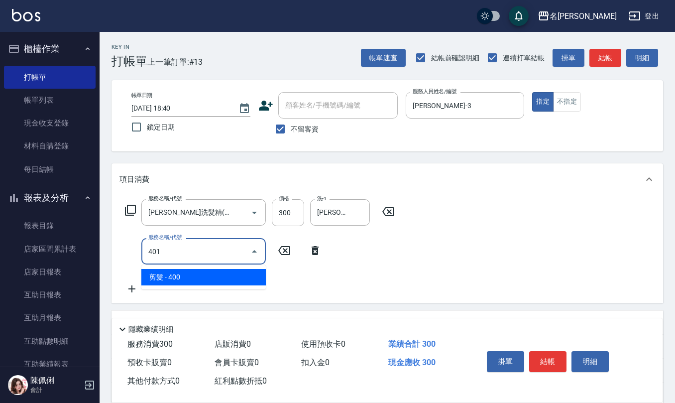
type input "剪髮(401)"
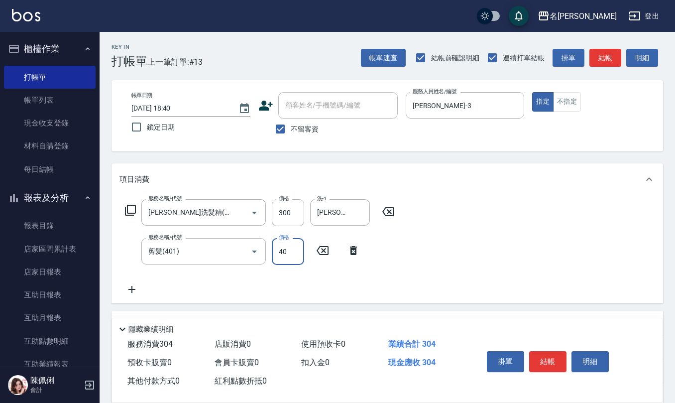
type input "400"
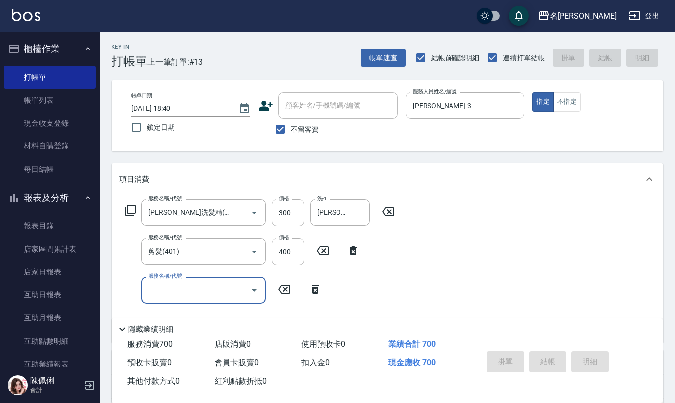
type input "[DATE] 18:41"
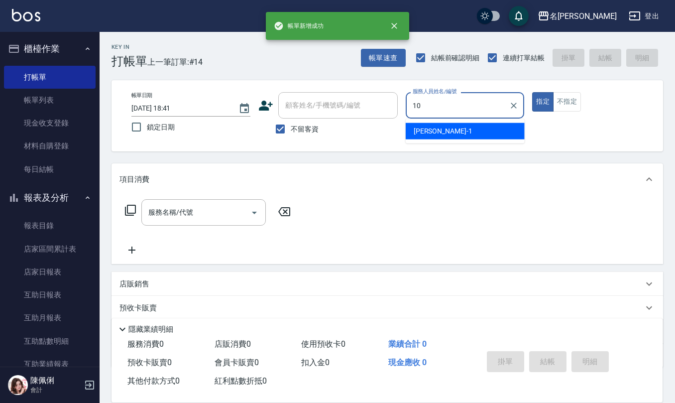
type input "[PERSON_NAME]-10"
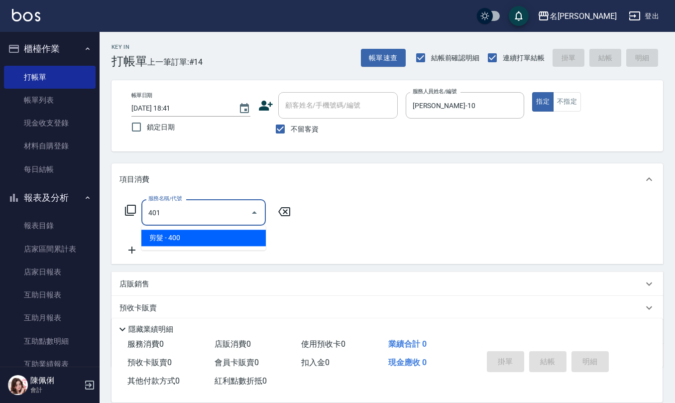
type input "剪髮(401)"
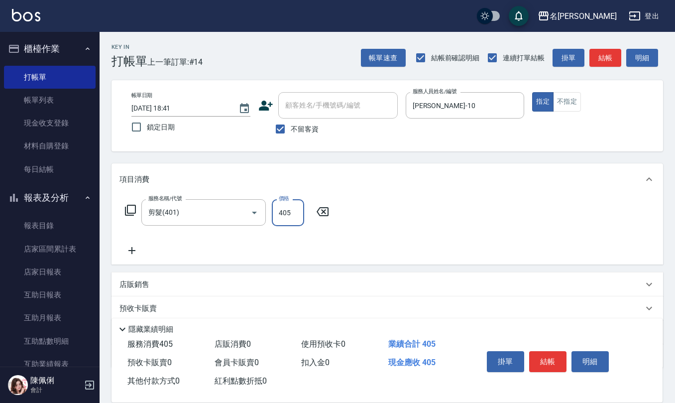
type input "405"
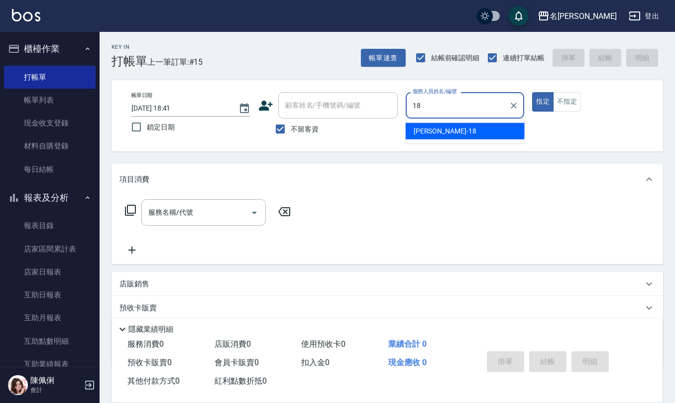
type input "[PERSON_NAME]-18"
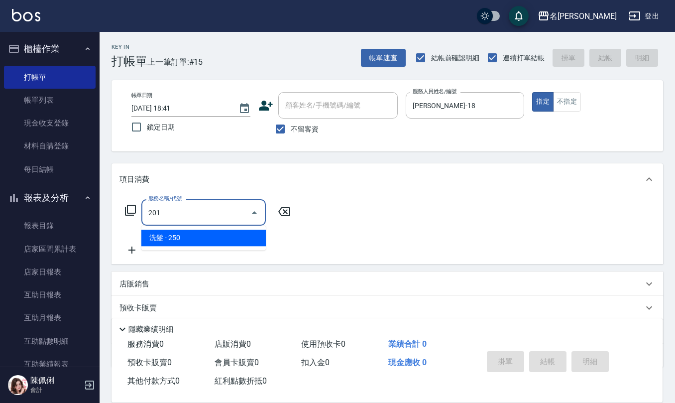
type input "洗髮(201)"
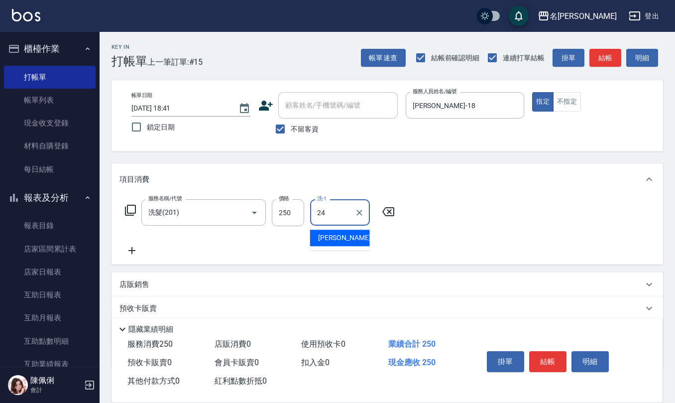
type input "[PERSON_NAME]-24"
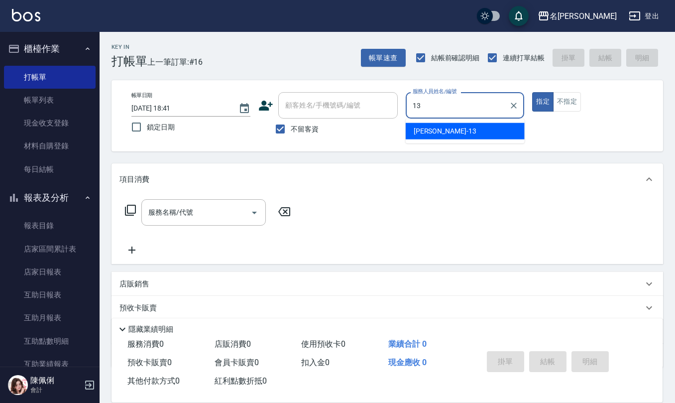
type input "[PERSON_NAME]-13"
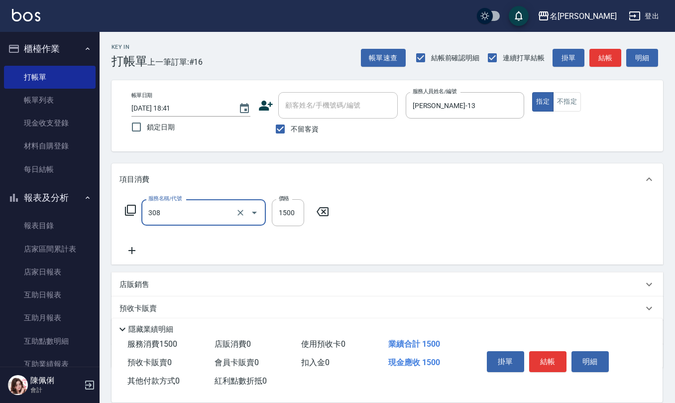
type input "效能離子燙1500(308)"
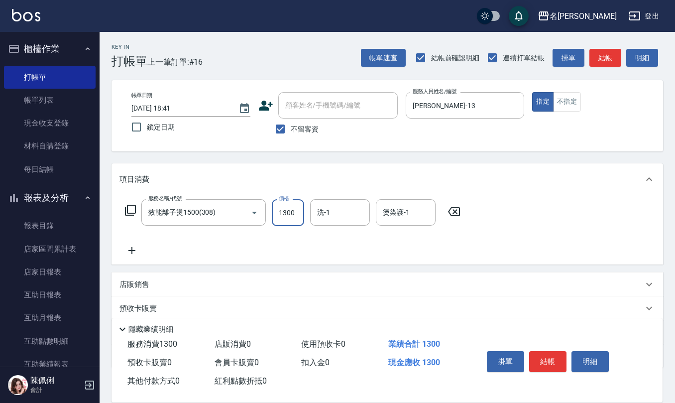
type input "1300"
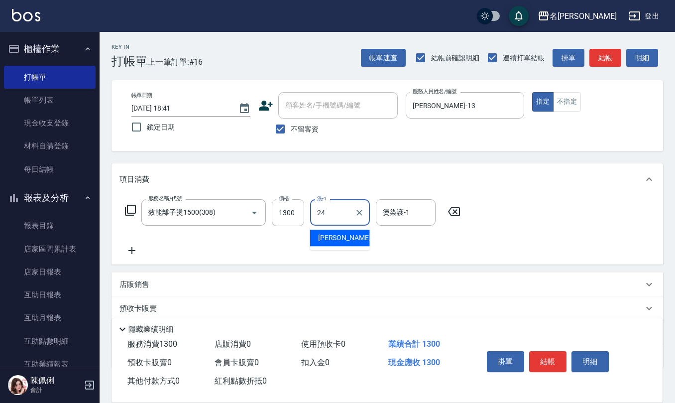
type input "[PERSON_NAME]-24"
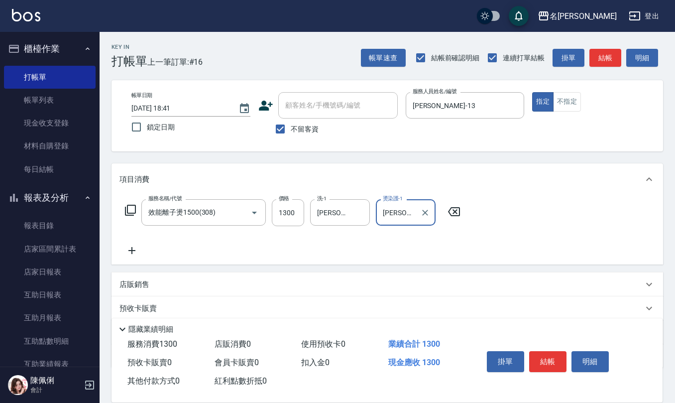
type input "[PERSON_NAME]-24"
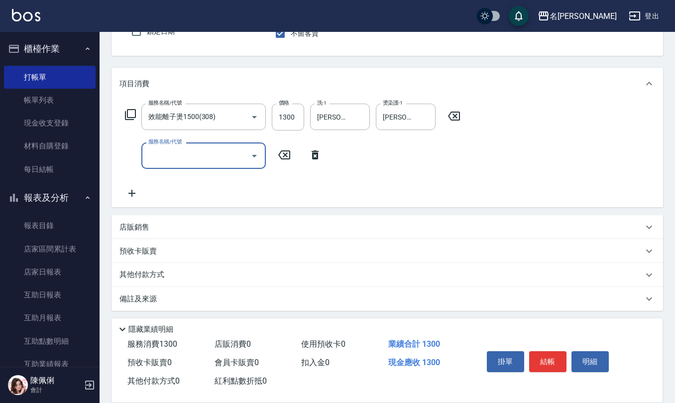
scroll to position [97, 0]
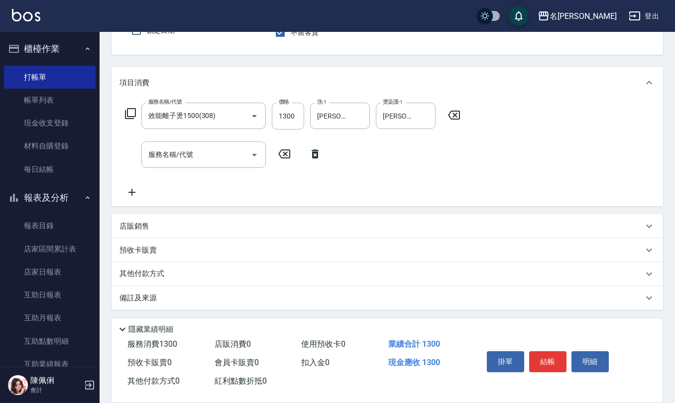
click at [182, 228] on div "店販銷售" at bounding box center [381, 226] width 524 height 10
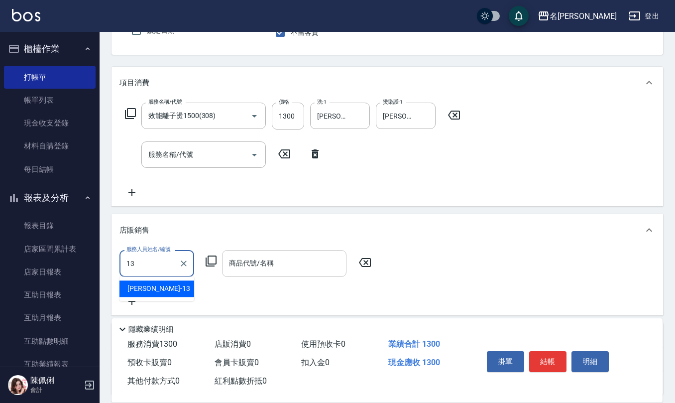
type input "[PERSON_NAME]-13"
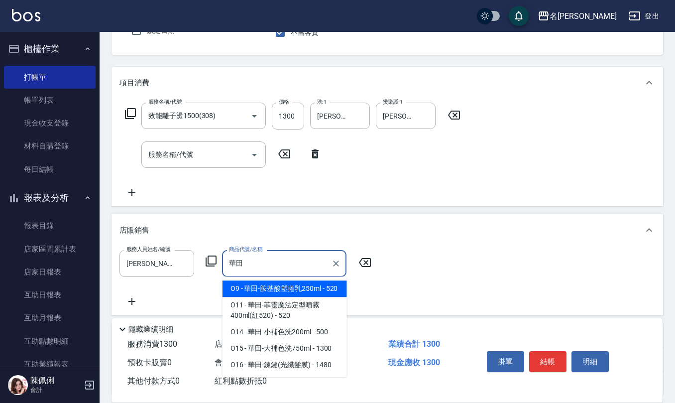
type input "華田-胺基酸塑捲乳250ml"
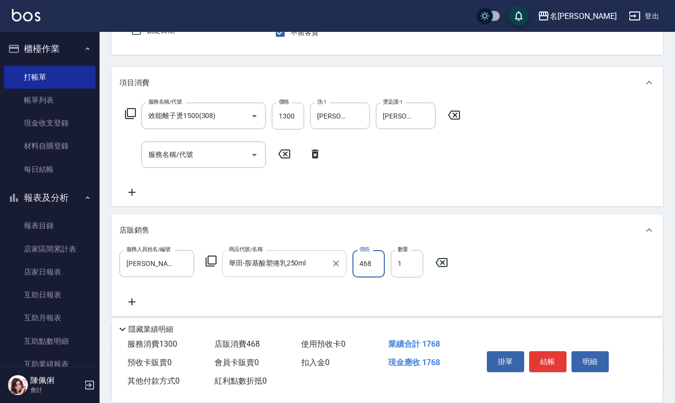
type input "468"
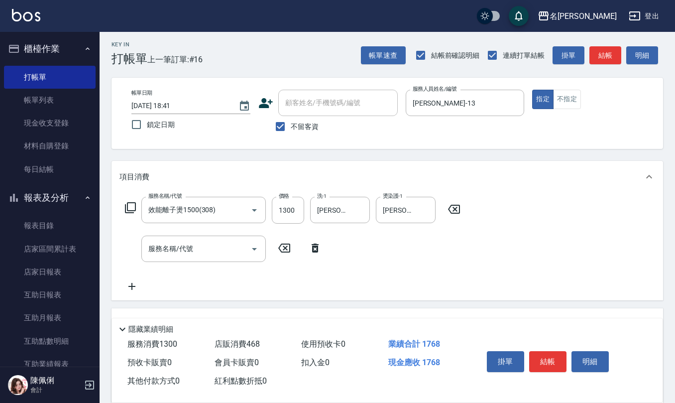
scroll to position [0, 0]
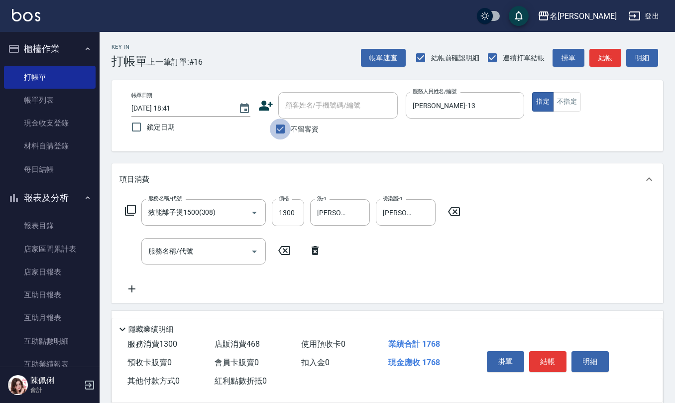
drag, startPoint x: 276, startPoint y: 128, endPoint x: 279, endPoint y: 124, distance: 5.7
click at [276, 128] on input "不留客資" at bounding box center [280, 128] width 21 height 21
checkbox input "false"
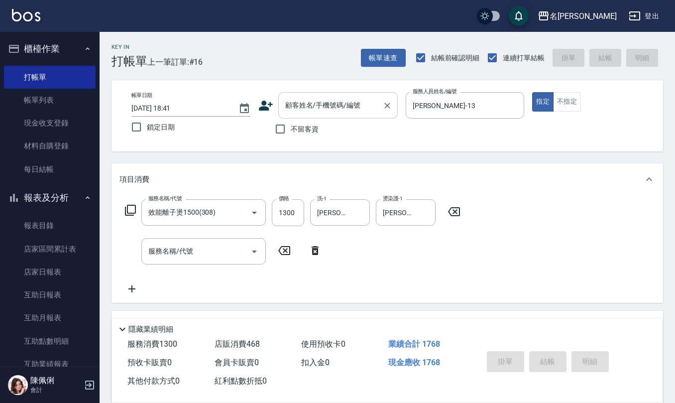
click at [290, 112] on input "顧客姓名/手機號碼/編號" at bounding box center [331, 105] width 96 height 17
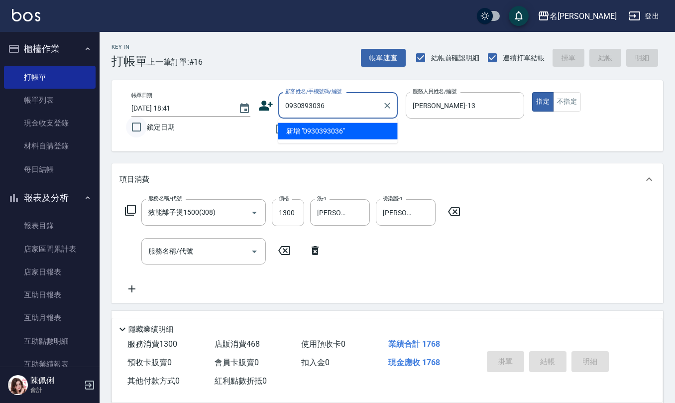
drag, startPoint x: 346, startPoint y: 107, endPoint x: 143, endPoint y: 117, distance: 203.4
click at [146, 117] on div "帳單日期 [DATE] 18:41 鎖定日期 顧客姓名/手機號碼/編號 0930393036 顧客姓名/手機號碼/編號 不留客資 服務人員姓名/編號 [PER…" at bounding box center [387, 115] width 528 height 47
type input "0930393036"
click at [267, 110] on icon at bounding box center [266, 106] width 14 height 10
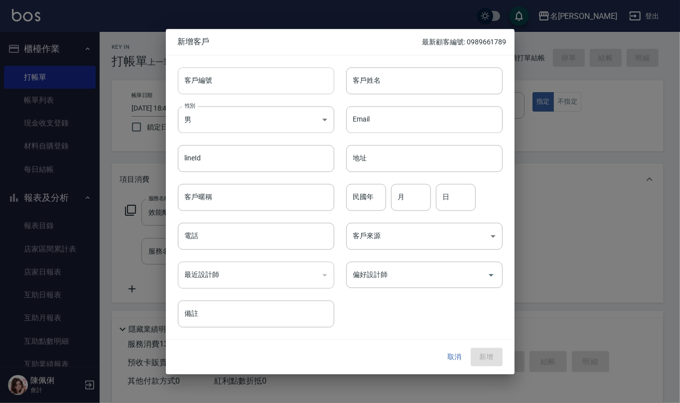
click at [261, 89] on input "客戶編號" at bounding box center [256, 80] width 156 height 27
paste input "0930393036"
type input "0930393036"
drag, startPoint x: 230, startPoint y: 239, endPoint x: 239, endPoint y: 180, distance: 59.9
click at [229, 239] on input "電話" at bounding box center [256, 236] width 156 height 27
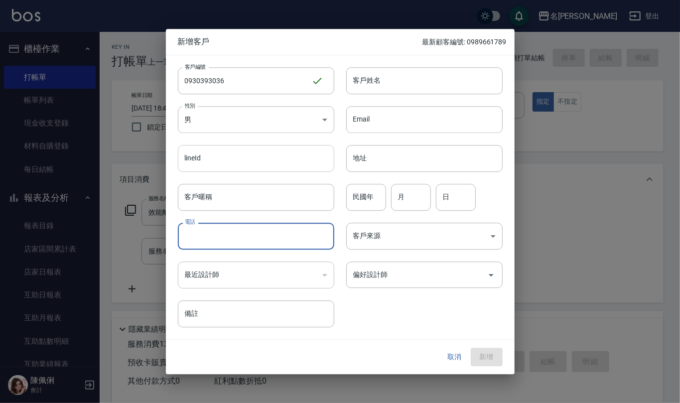
paste input "0930393036"
type input "0930393036"
click at [252, 128] on body "名留仁二 登出 櫃檯作業 打帳單 帳單列表 現金收支登錄 材料自購登錄 每日結帳 報表及分析 報表目錄 店家區間累計表 店家日報表 互助日報表 互助月報表 互…" at bounding box center [340, 304] width 680 height 609
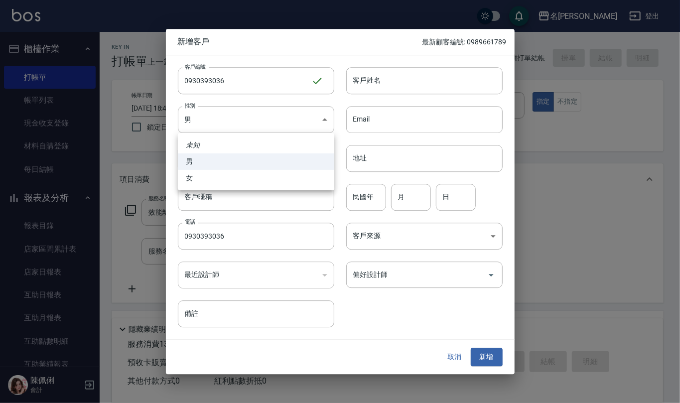
click at [238, 178] on li "女" at bounding box center [256, 178] width 156 height 16
type input "[DEMOGRAPHIC_DATA]"
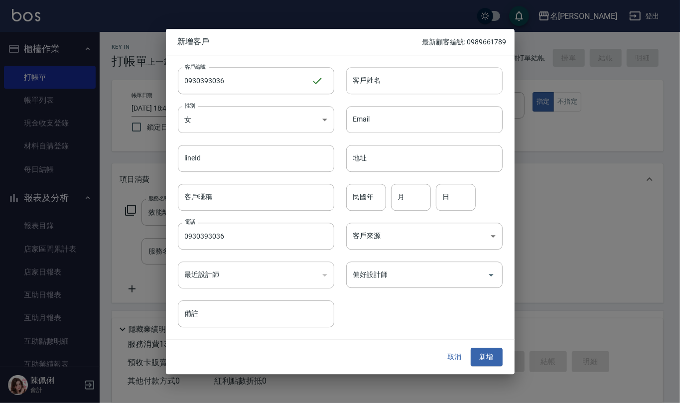
click at [367, 90] on input "客戶姓名" at bounding box center [424, 80] width 156 height 27
type input "[PERSON_NAME]"
click at [427, 150] on input "地址" at bounding box center [424, 158] width 156 height 27
type input "[STREET_ADDRESS]"
click at [363, 199] on input "民國年" at bounding box center [366, 197] width 40 height 27
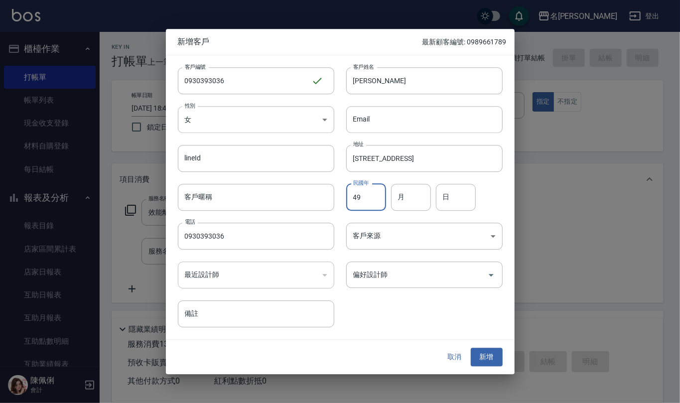
type input "49"
type input "11"
type input "15"
click at [492, 353] on button "新增" at bounding box center [486, 357] width 32 height 18
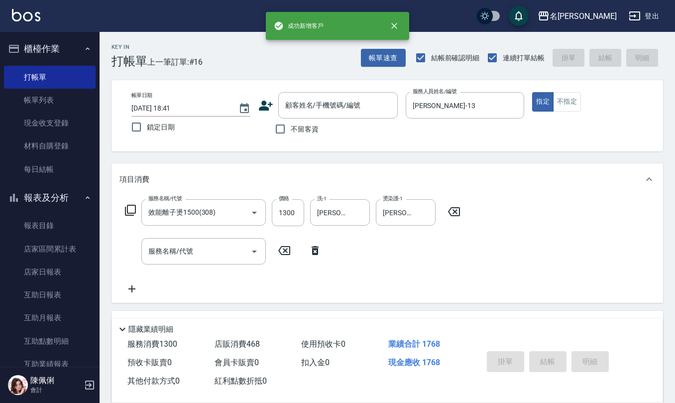
click at [353, 119] on div "不留客資" at bounding box center [327, 128] width 139 height 21
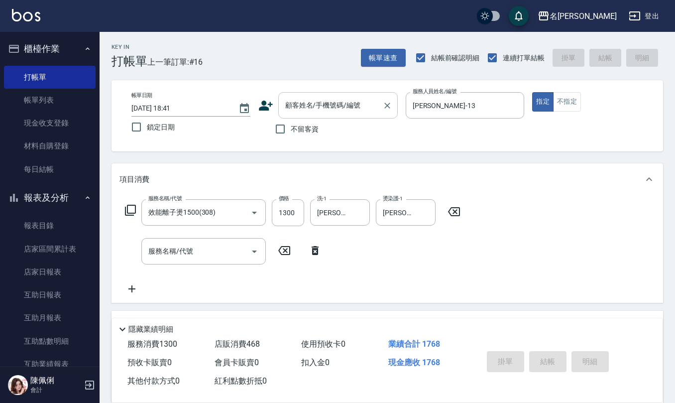
click at [348, 108] on input "顧客姓名/手機號碼/編號" at bounding box center [331, 105] width 96 height 17
paste input "0930393036"
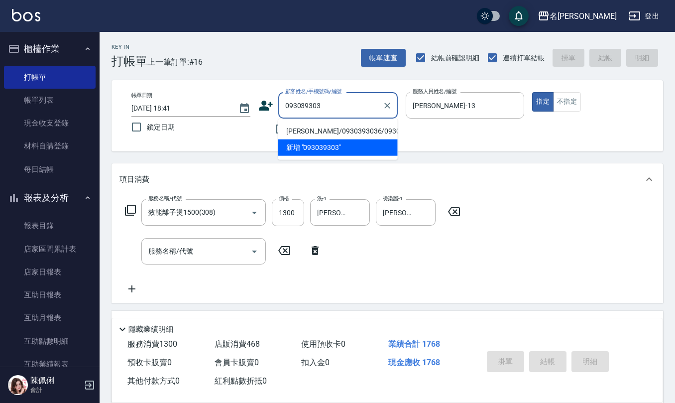
drag, startPoint x: 337, startPoint y: 137, endPoint x: 391, endPoint y: 138, distance: 54.3
click at [337, 136] on li "[PERSON_NAME]/0930393036/0930393036" at bounding box center [337, 131] width 119 height 16
type input "[PERSON_NAME]/0930393036/0930393036"
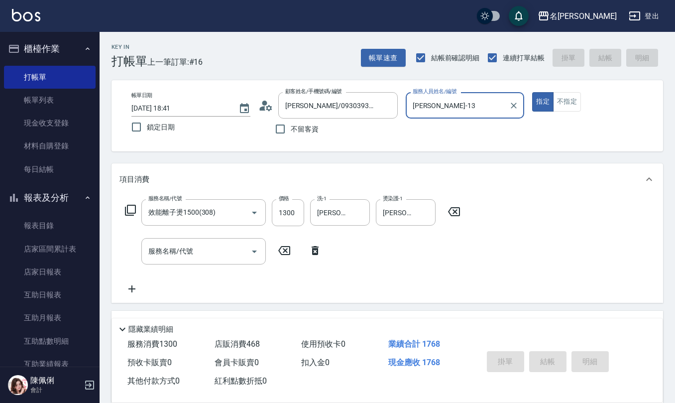
type input "[DATE] 18:42"
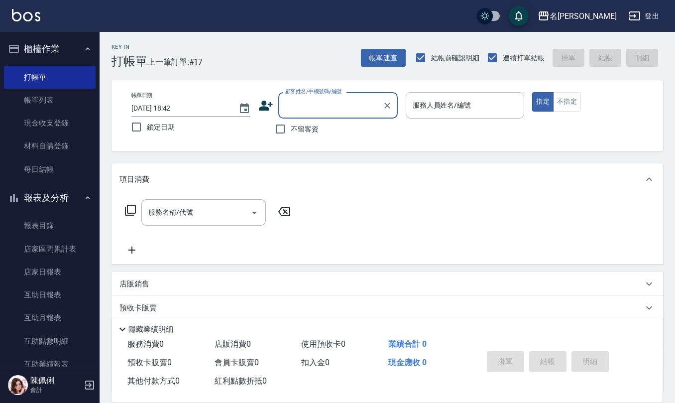
drag, startPoint x: 288, startPoint y: 134, endPoint x: 331, endPoint y: 122, distance: 44.9
click at [288, 133] on input "不留客資" at bounding box center [280, 128] width 21 height 21
checkbox input "true"
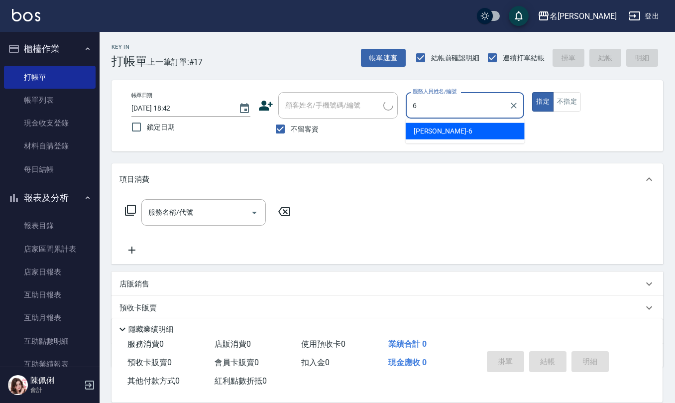
type input "[PERSON_NAME]-6"
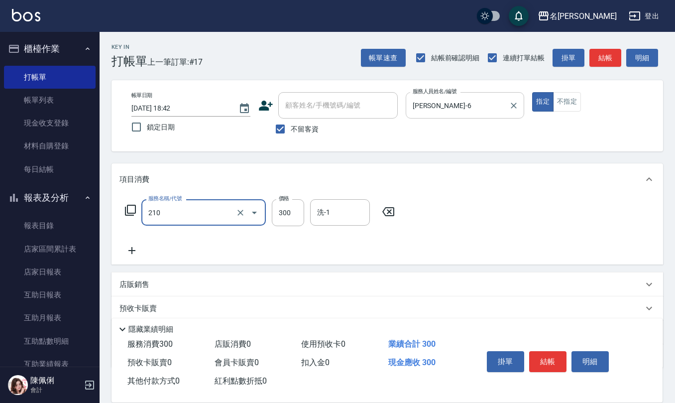
type input "[PERSON_NAME]洗髮精(210)"
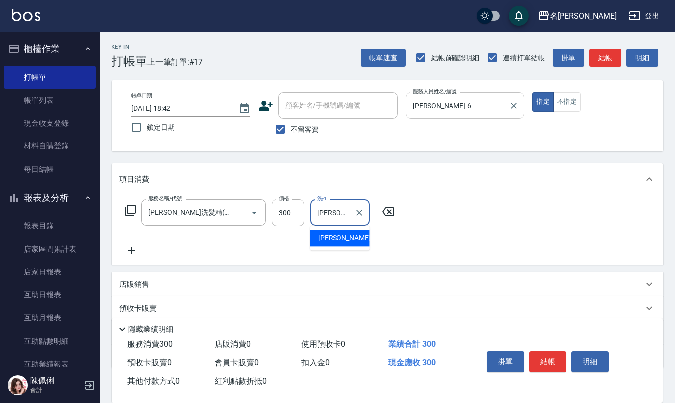
type input "[PERSON_NAME]-20"
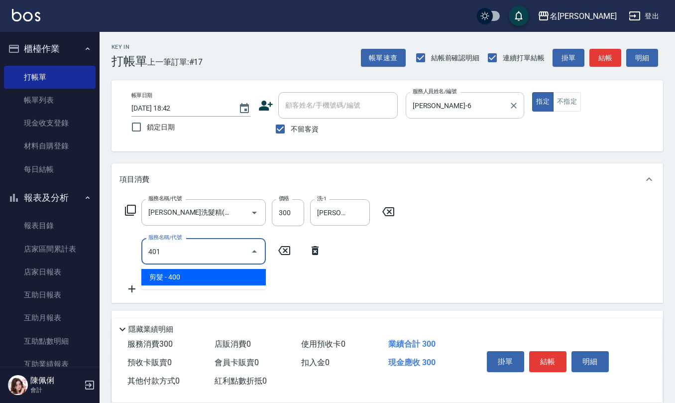
type input "剪髮(401)"
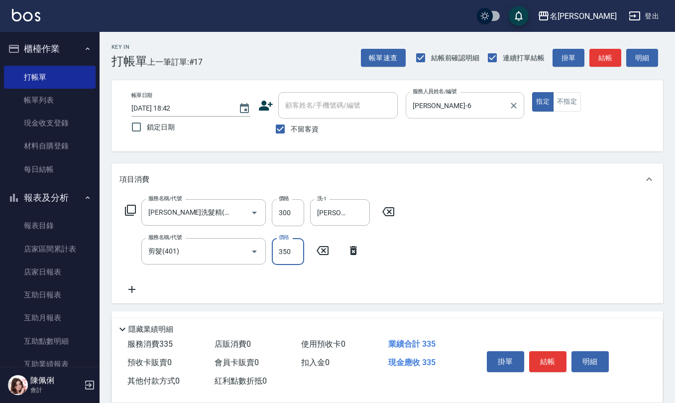
type input "350"
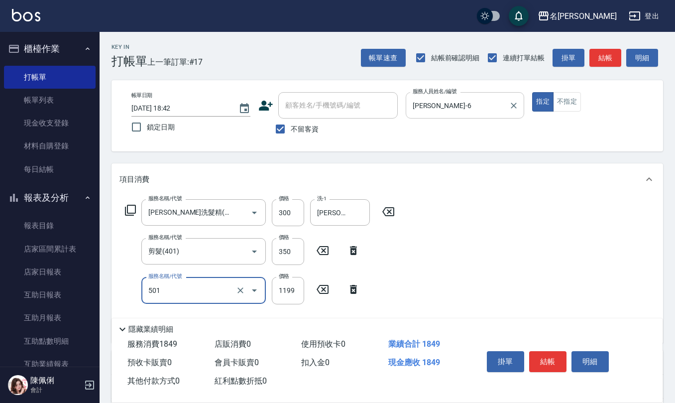
type input "染髮(501)"
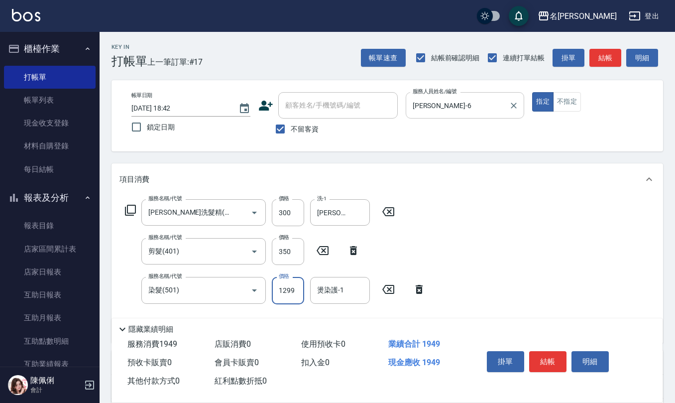
type input "1299"
type input "[PERSON_NAME]-20"
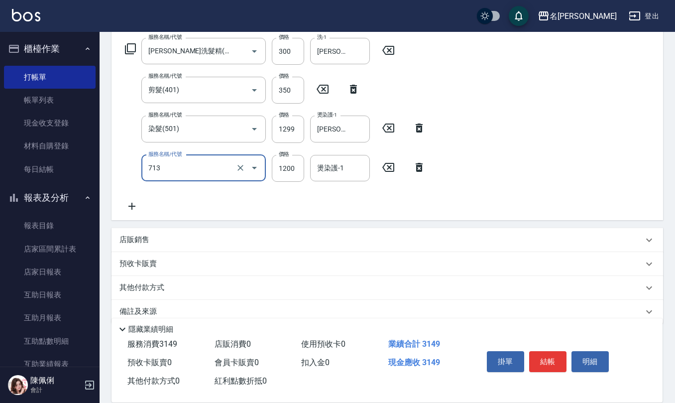
scroll to position [175, 0]
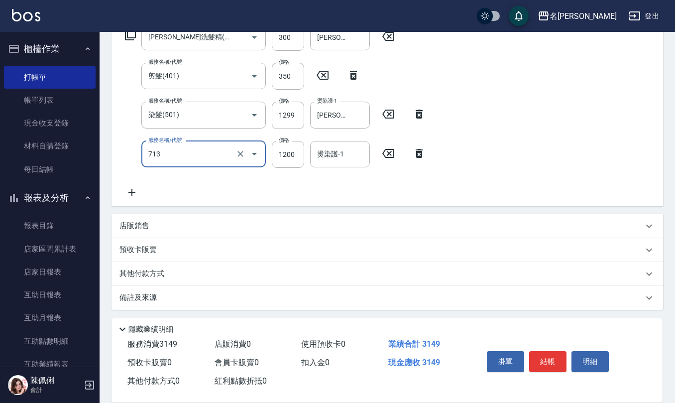
type input "水樣結構式1200(713)"
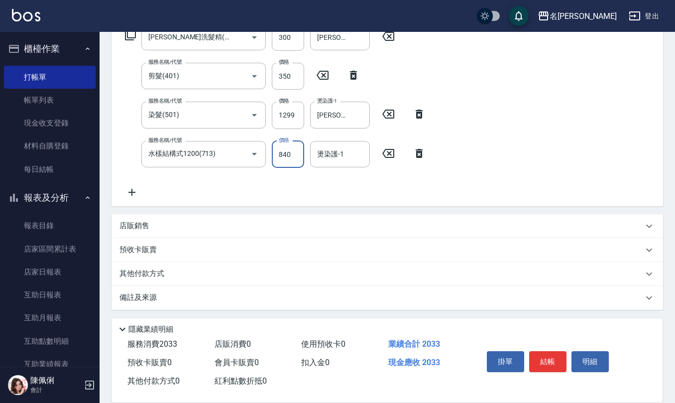
type input "840"
type input "[PERSON_NAME]-20"
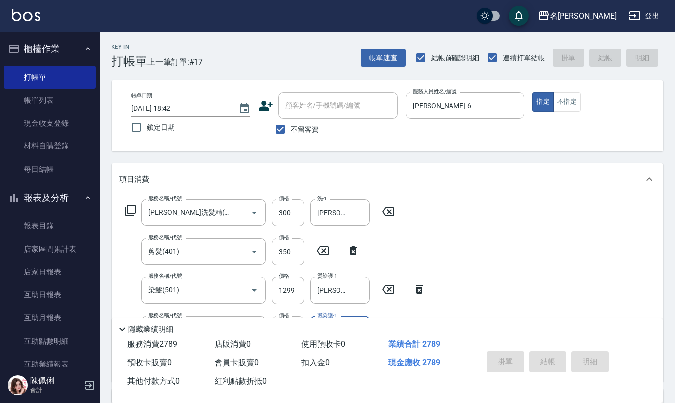
type input "[DATE] 18:44"
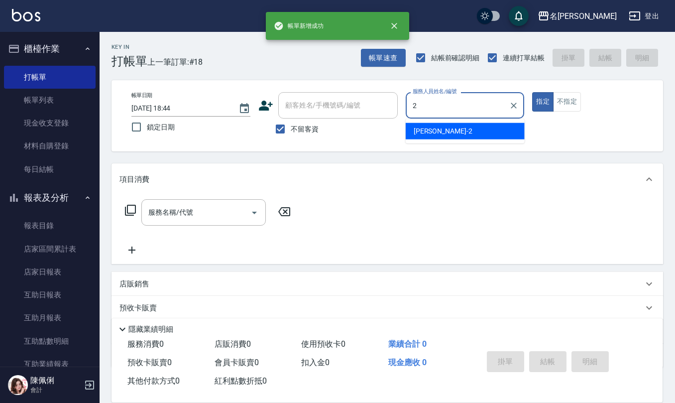
type input "[PERSON_NAME]-2"
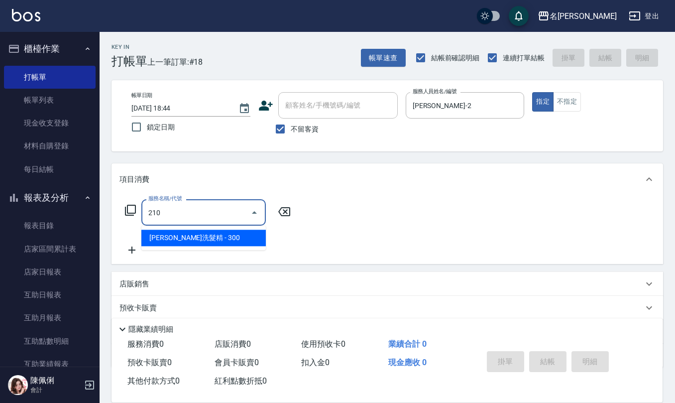
type input "[PERSON_NAME]洗髮精(210)"
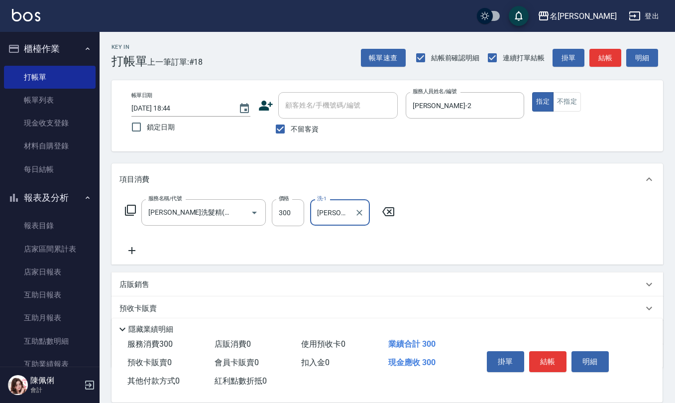
type input "[PERSON_NAME]-32"
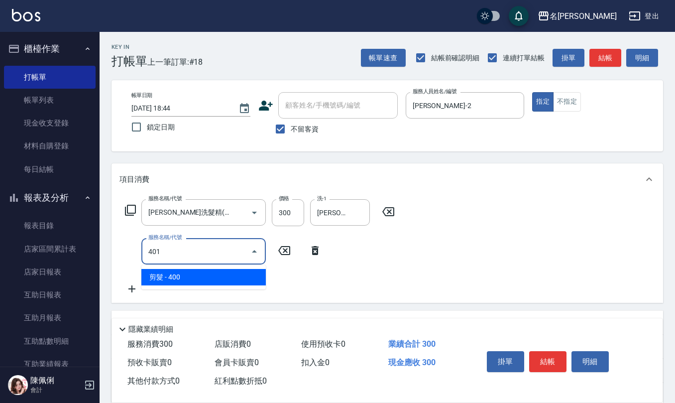
type input "剪髮(401)"
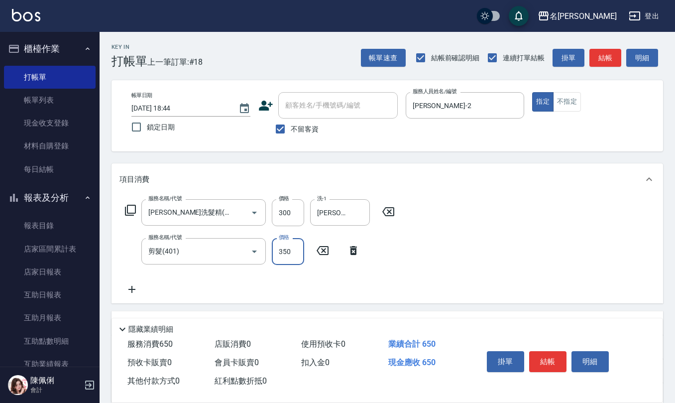
type input "350"
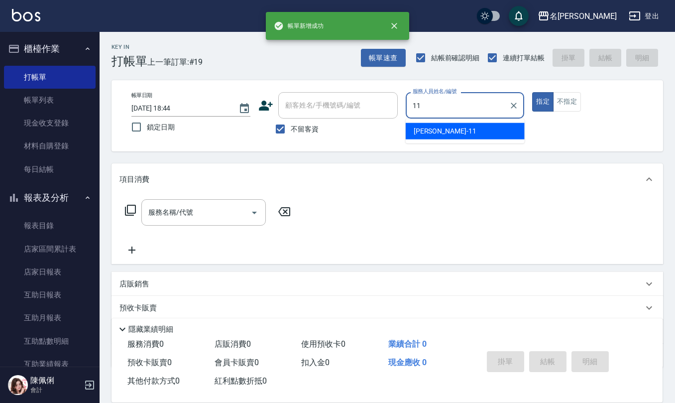
type input "[PERSON_NAME]橙-11"
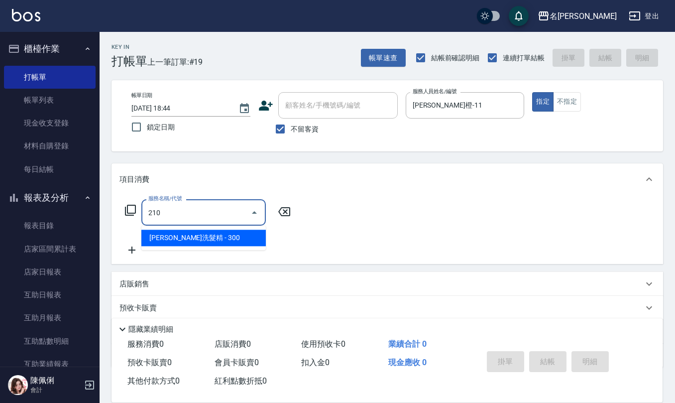
type input "[PERSON_NAME]洗髮精(210)"
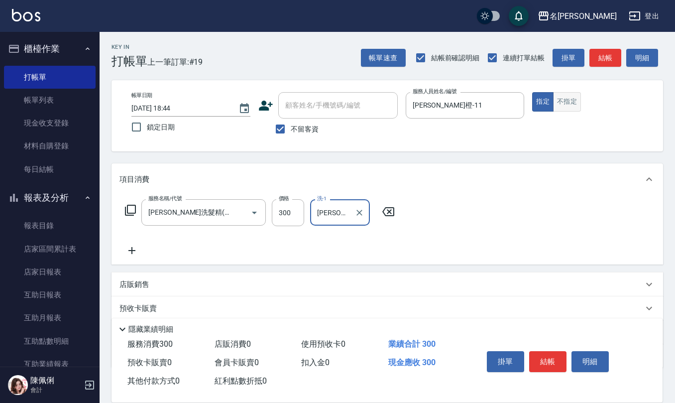
type input "[PERSON_NAME]-24"
click at [564, 107] on button "不指定" at bounding box center [567, 101] width 28 height 19
type button "false"
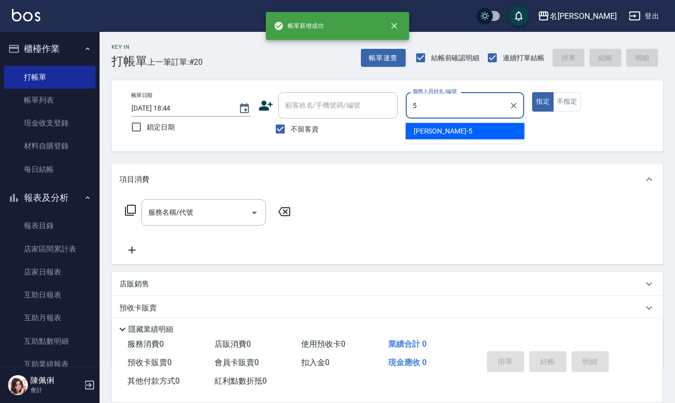
type input "[PERSON_NAME]5"
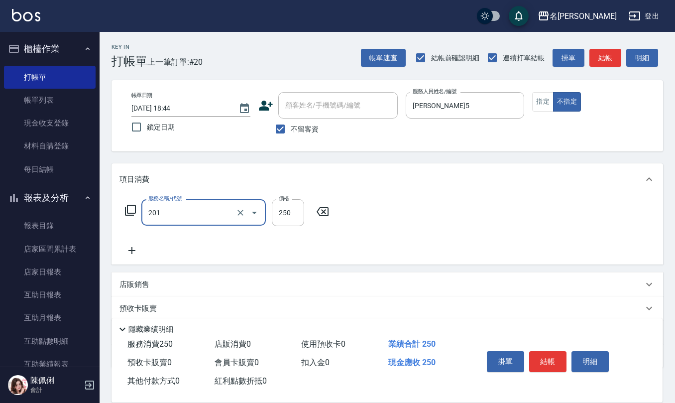
type input "洗髮(201)"
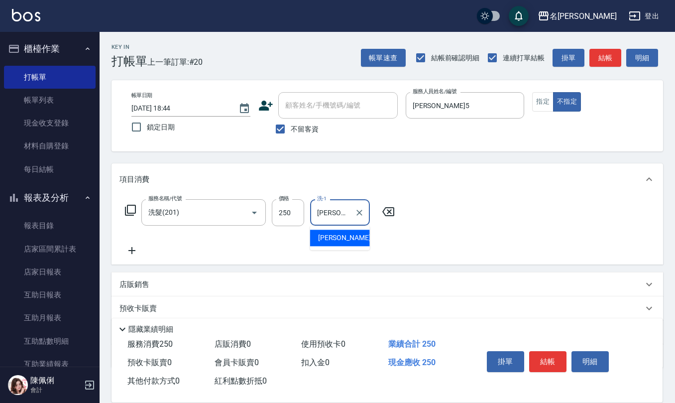
type input "[PERSON_NAME]5"
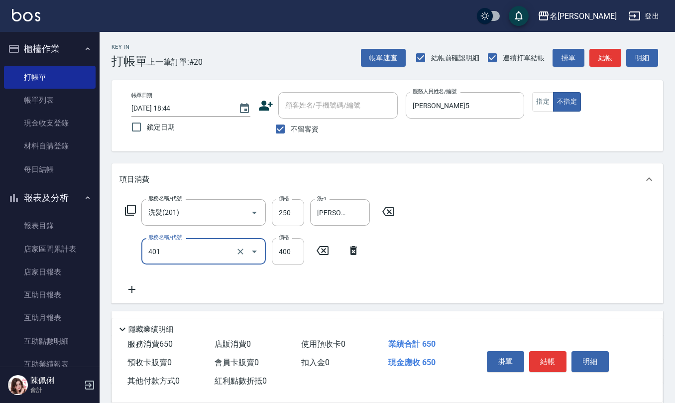
type input "剪髮(401)"
type input "200"
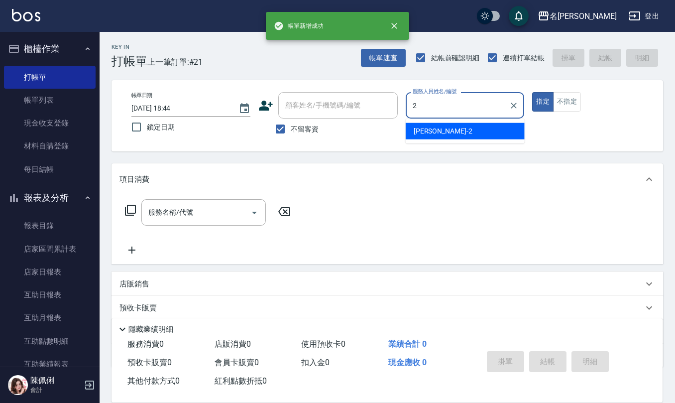
type input "[PERSON_NAME]-2"
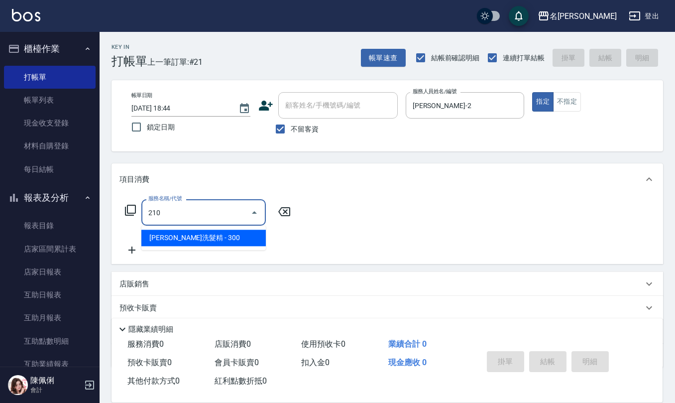
type input "[PERSON_NAME]洗髮精(210)"
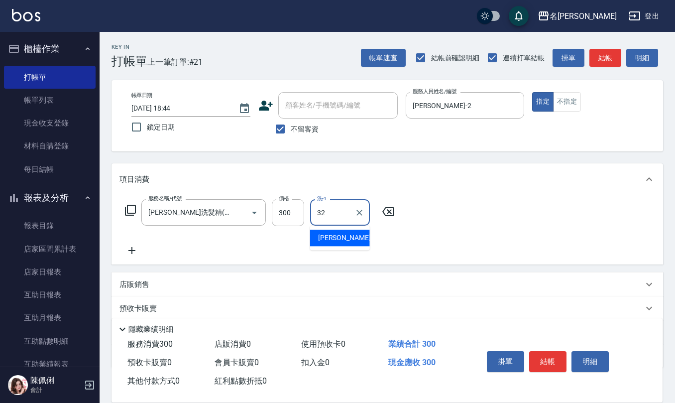
type input "[PERSON_NAME]-32"
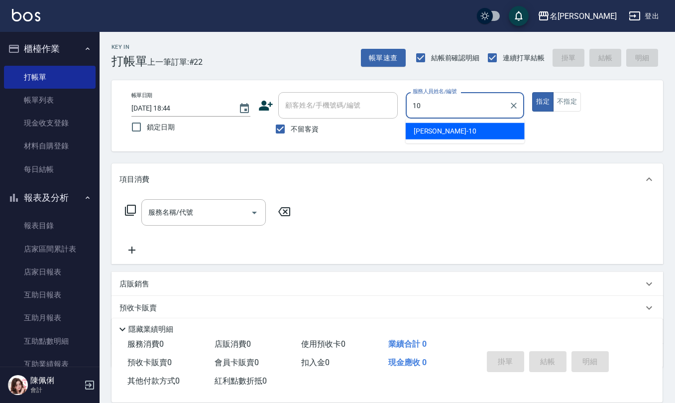
type input "[PERSON_NAME]-10"
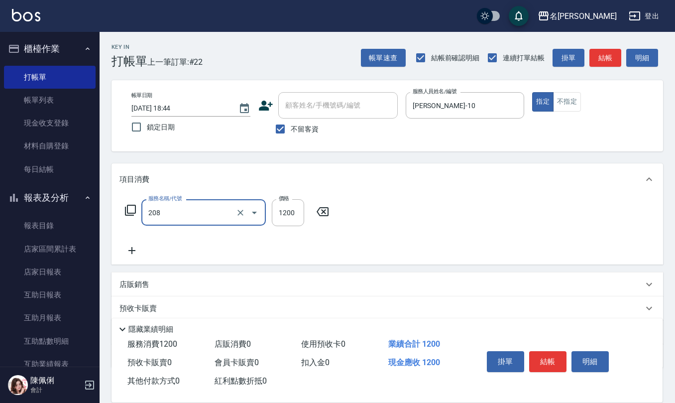
type input "深層洗(208)"
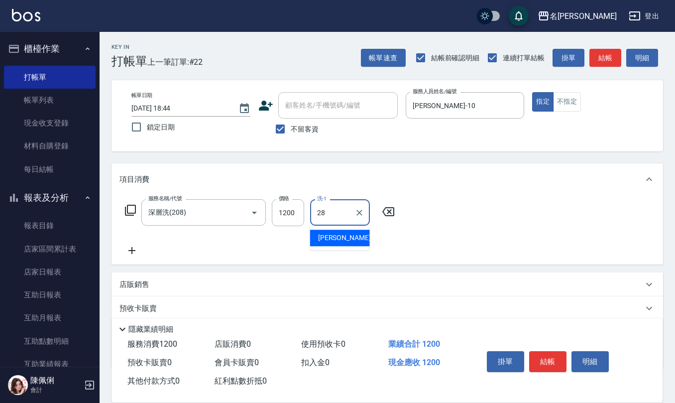
type input "[PERSON_NAME]-28"
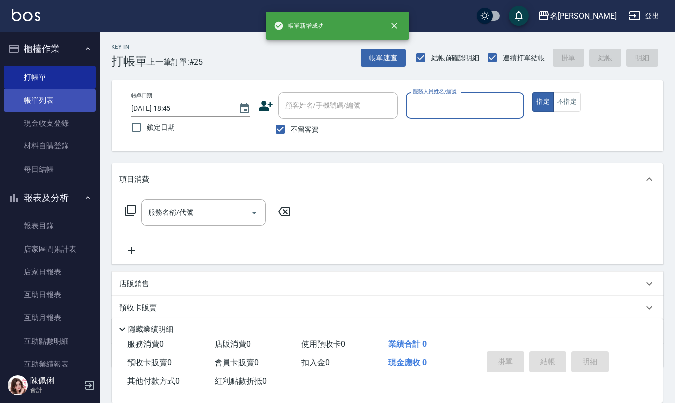
click at [58, 108] on link "帳單列表" at bounding box center [50, 100] width 92 height 23
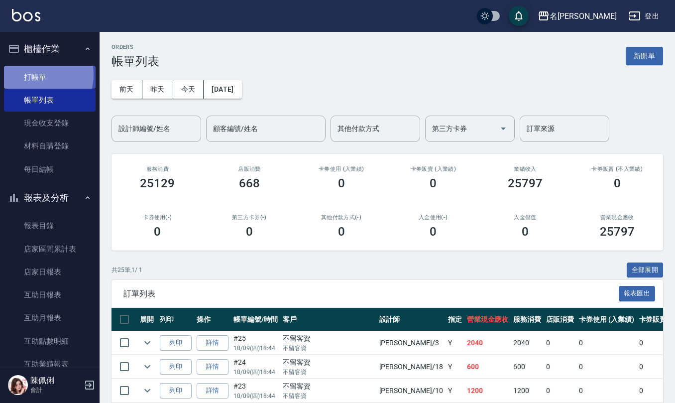
click at [38, 75] on link "打帳單" at bounding box center [50, 77] width 92 height 23
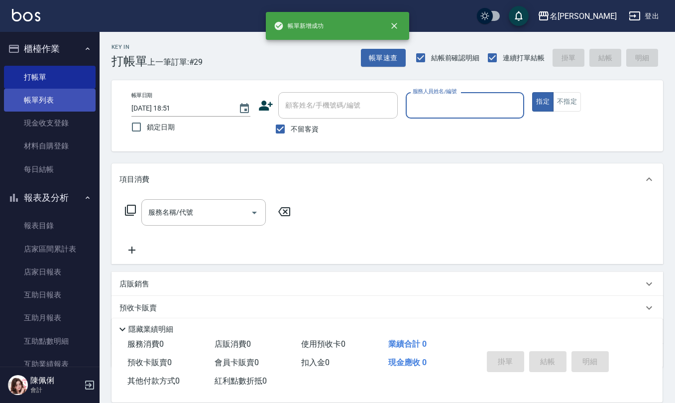
click at [42, 104] on link "帳單列表" at bounding box center [50, 100] width 92 height 23
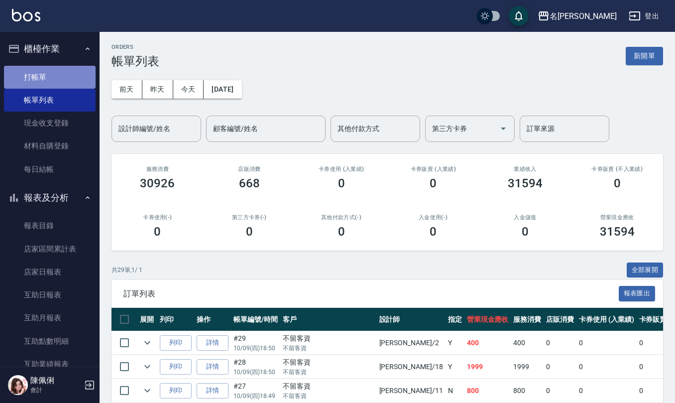
click at [61, 84] on link "打帳單" at bounding box center [50, 77] width 92 height 23
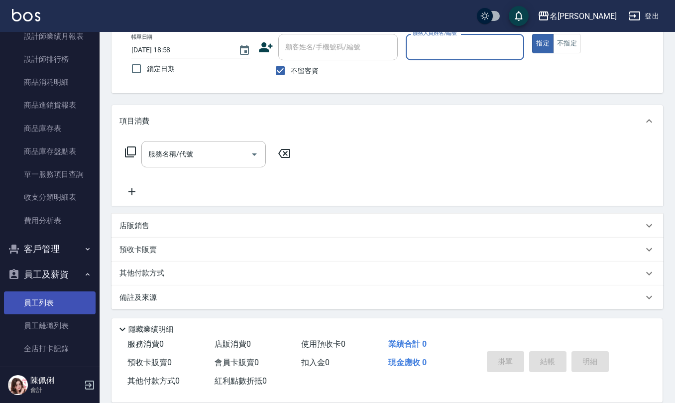
scroll to position [398, 0]
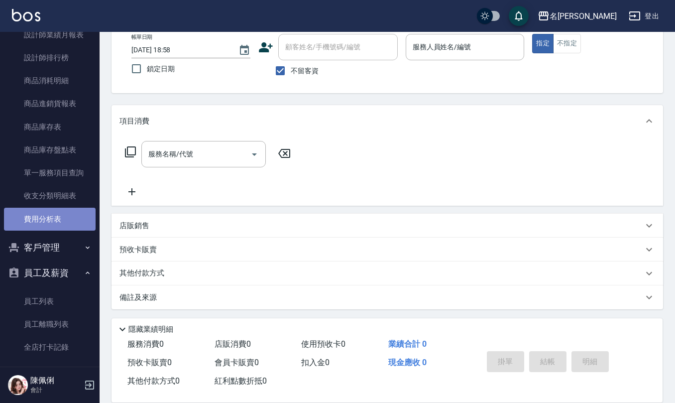
click at [54, 220] on link "費用分析表" at bounding box center [50, 219] width 92 height 23
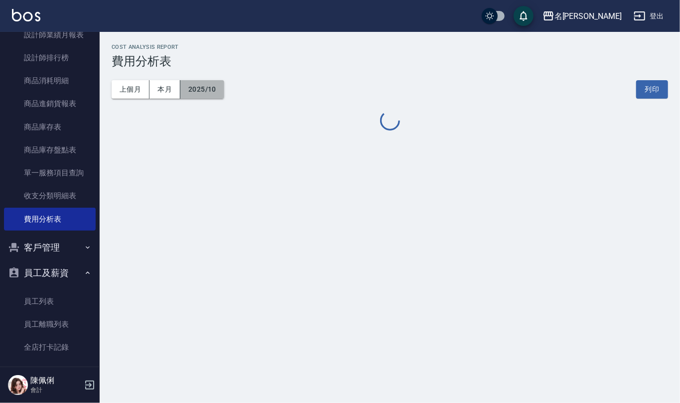
click at [202, 92] on button "2025/10" at bounding box center [202, 89] width 44 height 18
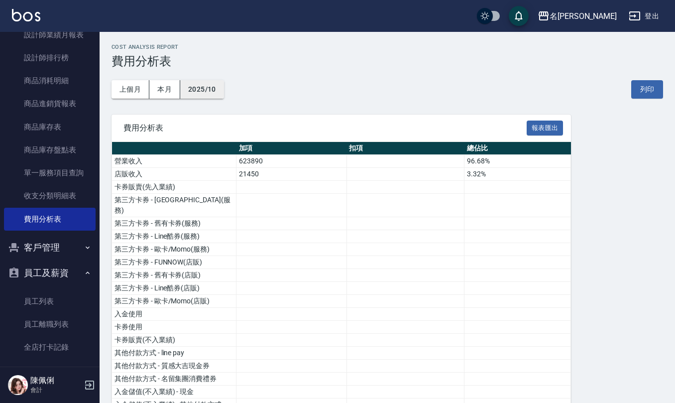
click at [210, 88] on button "2025/10" at bounding box center [202, 89] width 44 height 18
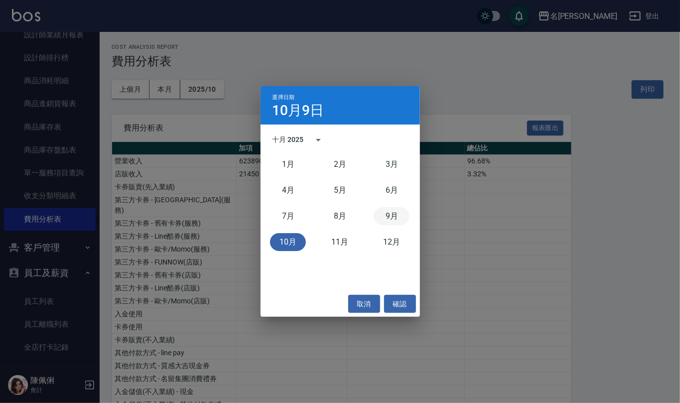
click at [397, 210] on button "9月" at bounding box center [391, 216] width 36 height 18
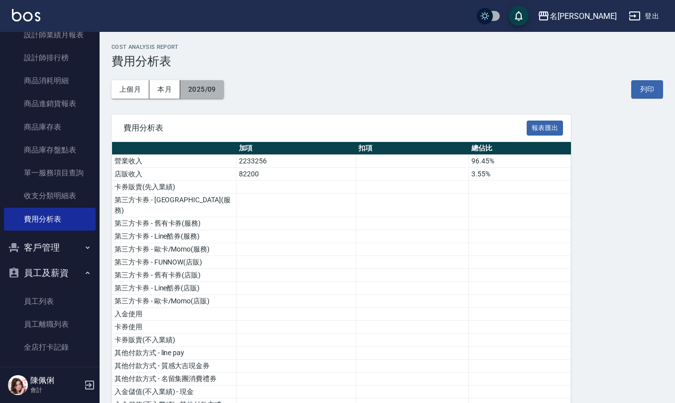
click at [196, 83] on button "2025/09" at bounding box center [202, 89] width 44 height 18
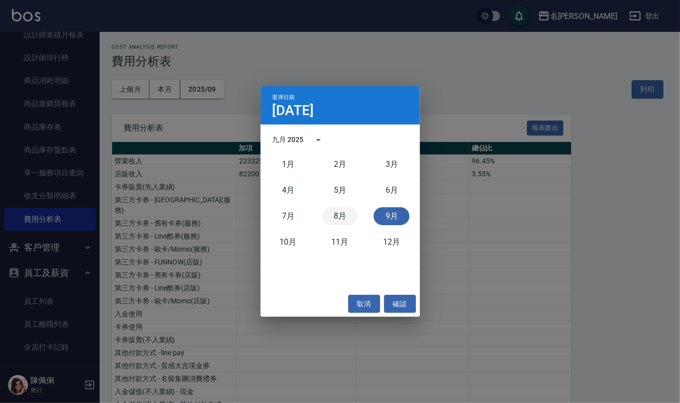
click at [345, 214] on button "8月" at bounding box center [340, 216] width 36 height 18
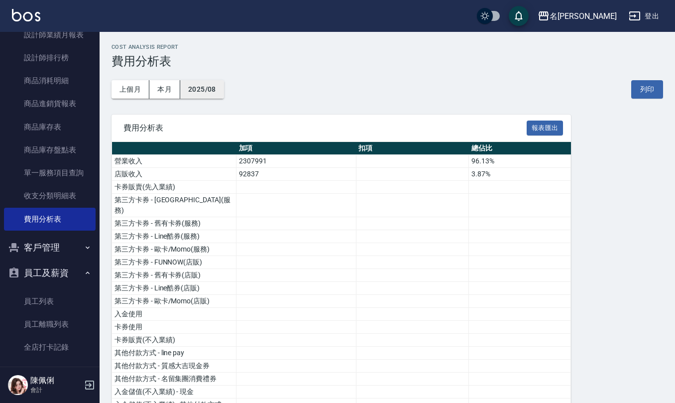
click at [208, 86] on button "2025/08" at bounding box center [202, 89] width 44 height 18
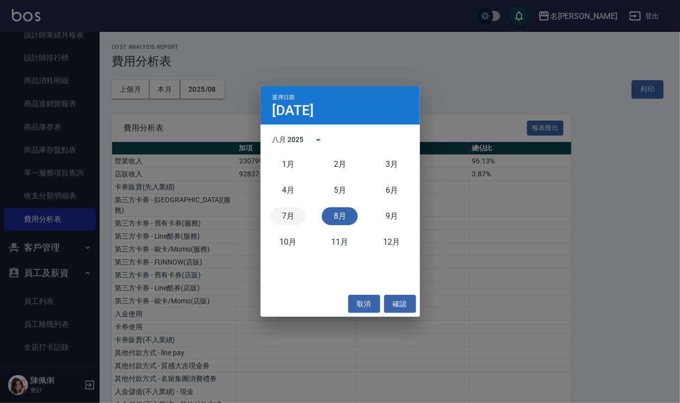
click at [283, 209] on button "7月" at bounding box center [288, 216] width 36 height 18
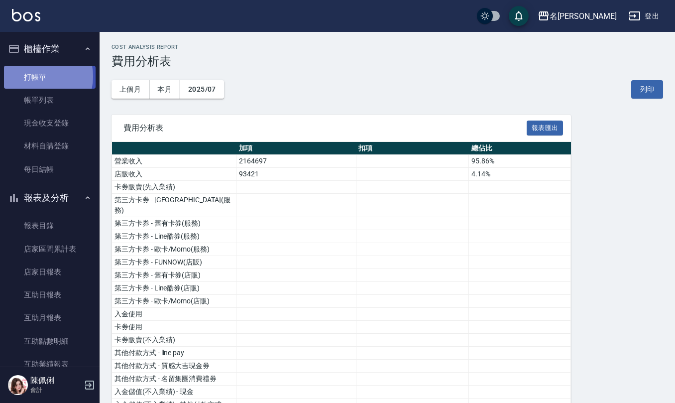
click at [34, 76] on link "打帳單" at bounding box center [50, 77] width 92 height 23
